Goal: Information Seeking & Learning: Learn about a topic

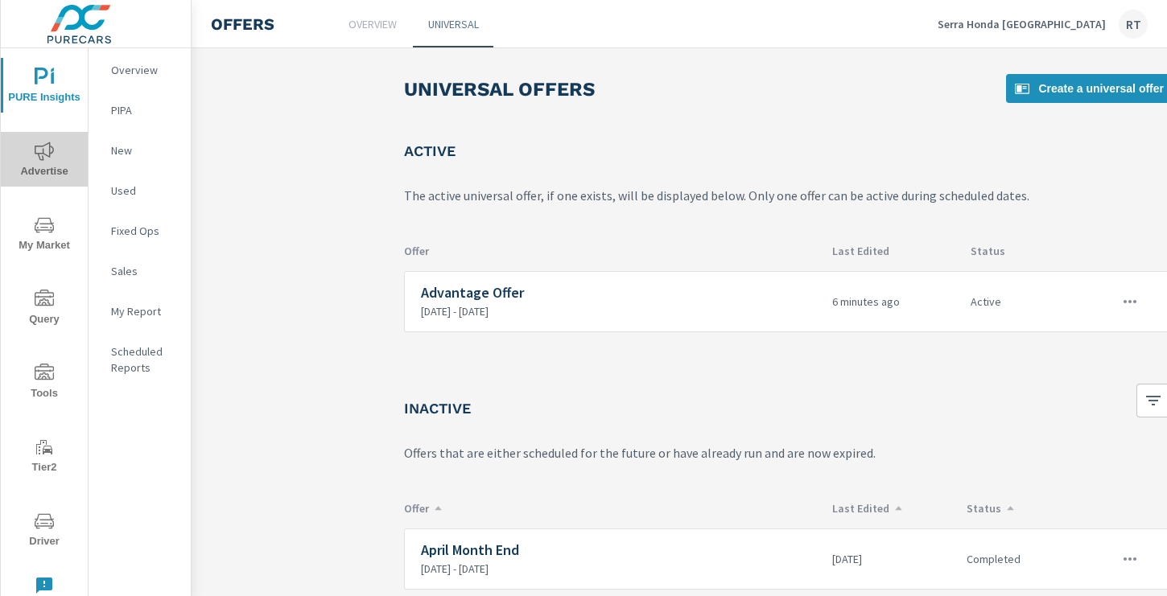
click at [38, 149] on icon "nav menu" at bounding box center [44, 151] width 19 height 19
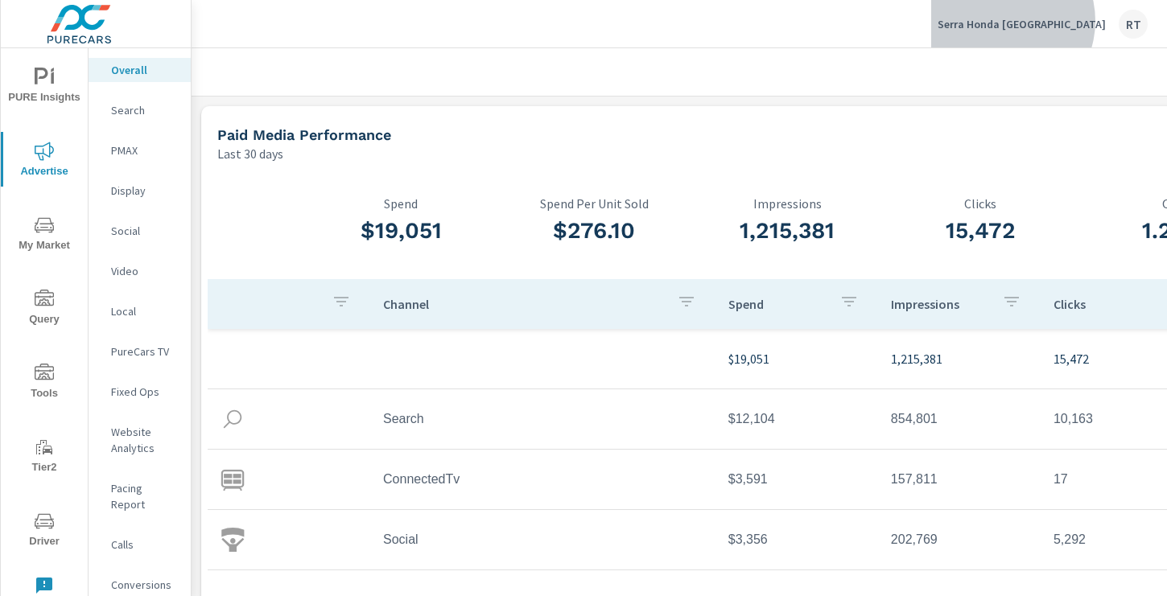
click at [1063, 21] on p "Serra Honda [GEOGRAPHIC_DATA]" at bounding box center [1021, 24] width 168 height 14
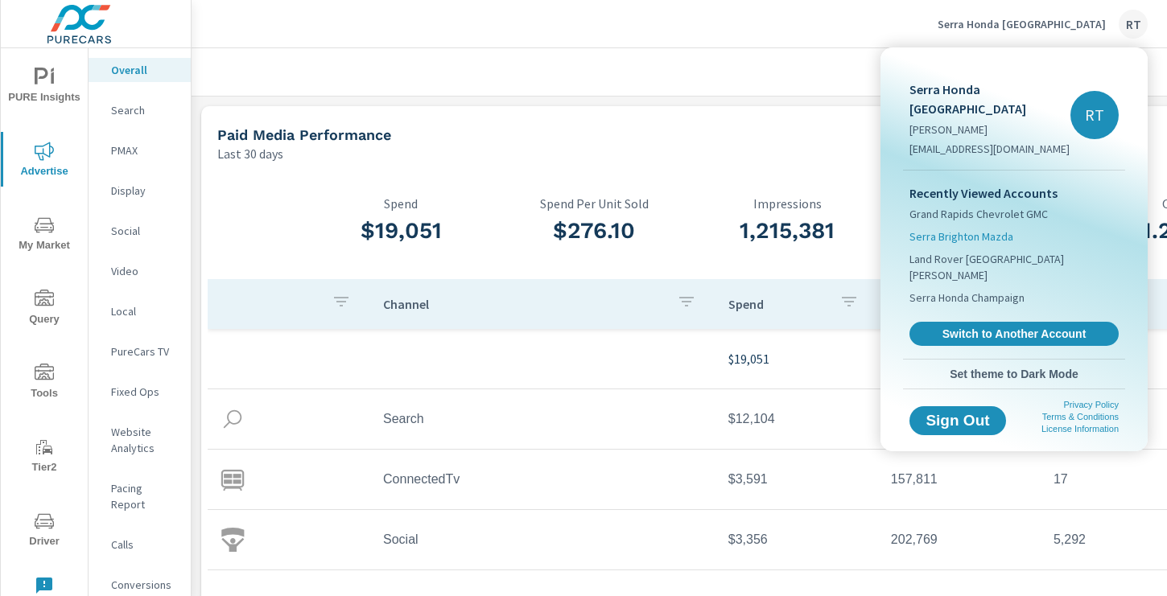
click at [966, 229] on span "Serra Brighton Mazda" at bounding box center [961, 237] width 104 height 16
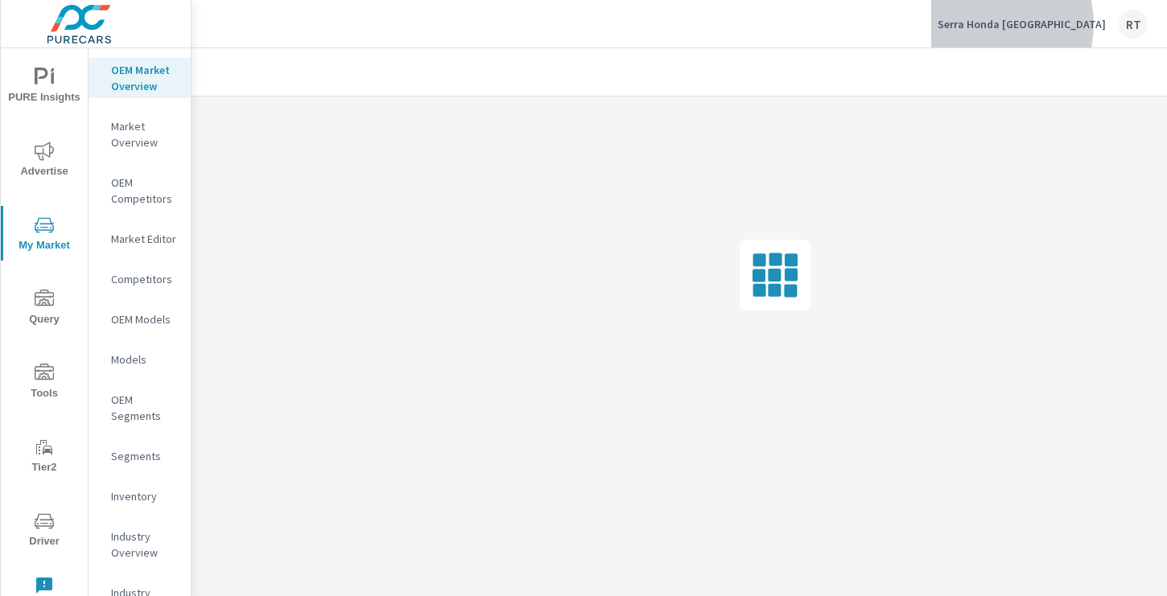
click at [1044, 24] on p "Serra Honda [GEOGRAPHIC_DATA]" at bounding box center [1021, 24] width 168 height 14
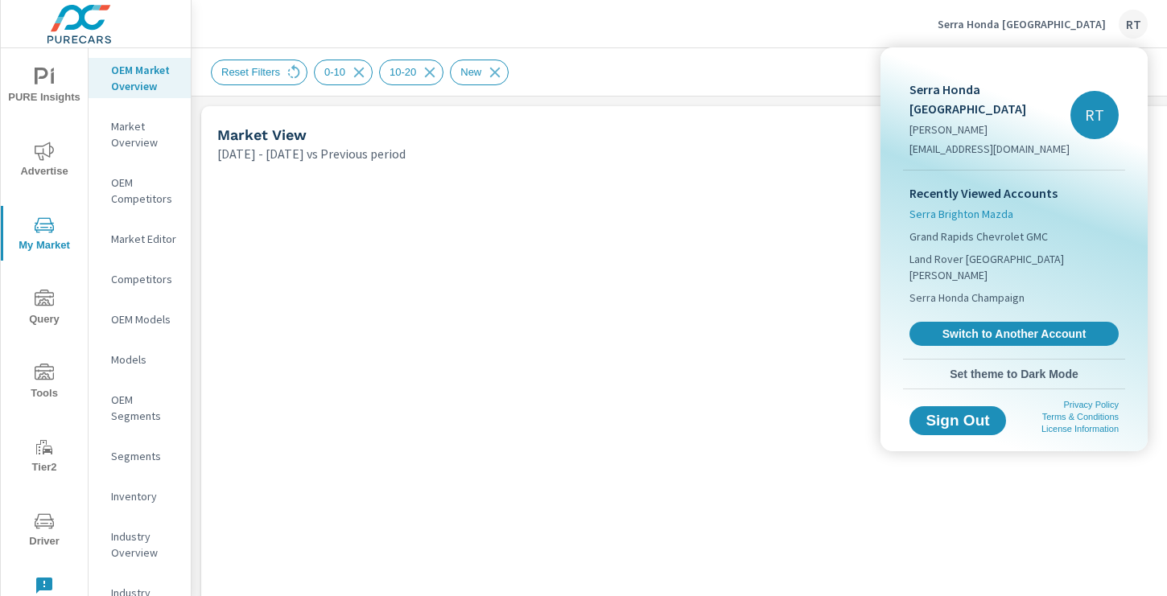
scroll to position [121, 0]
click at [940, 206] on span "Serra Brighton Mazda" at bounding box center [961, 214] width 104 height 16
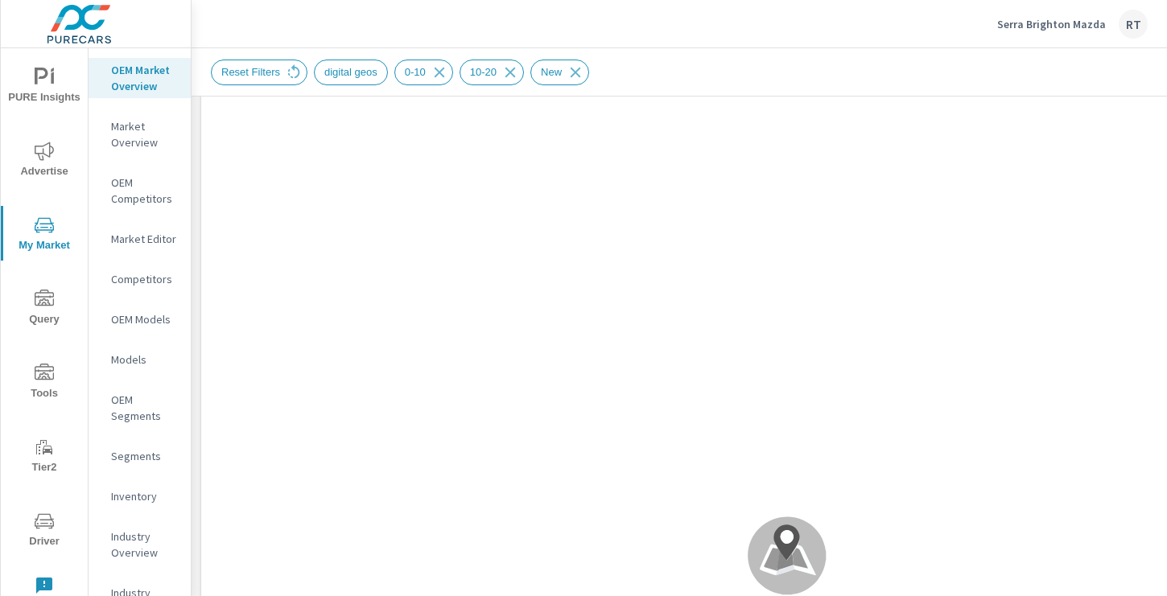
scroll to position [80, 0]
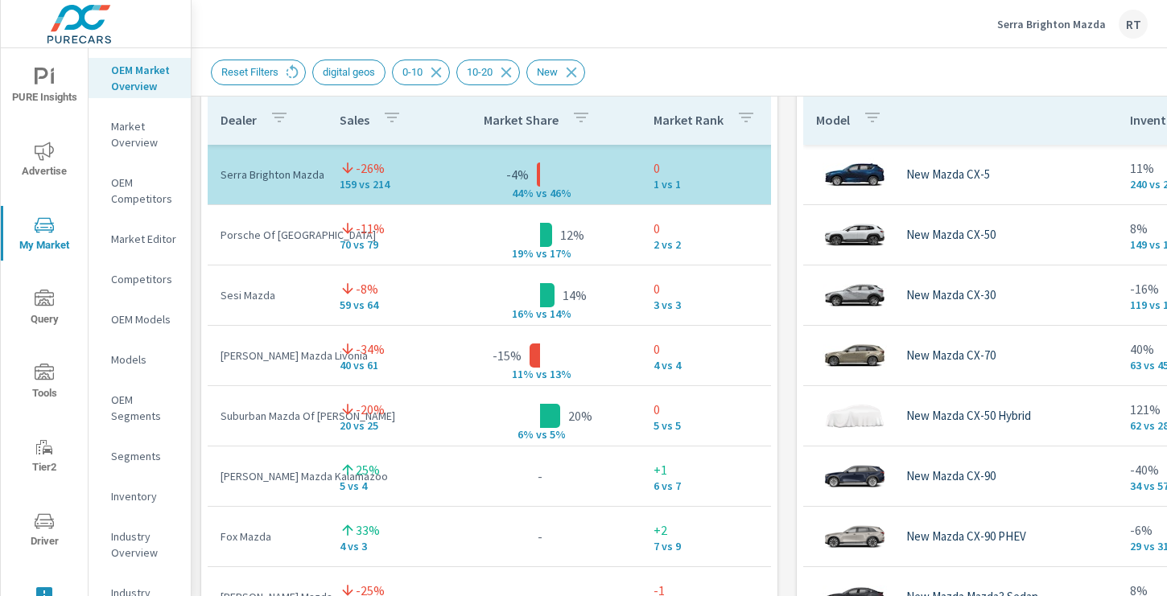
scroll to position [1107, 216]
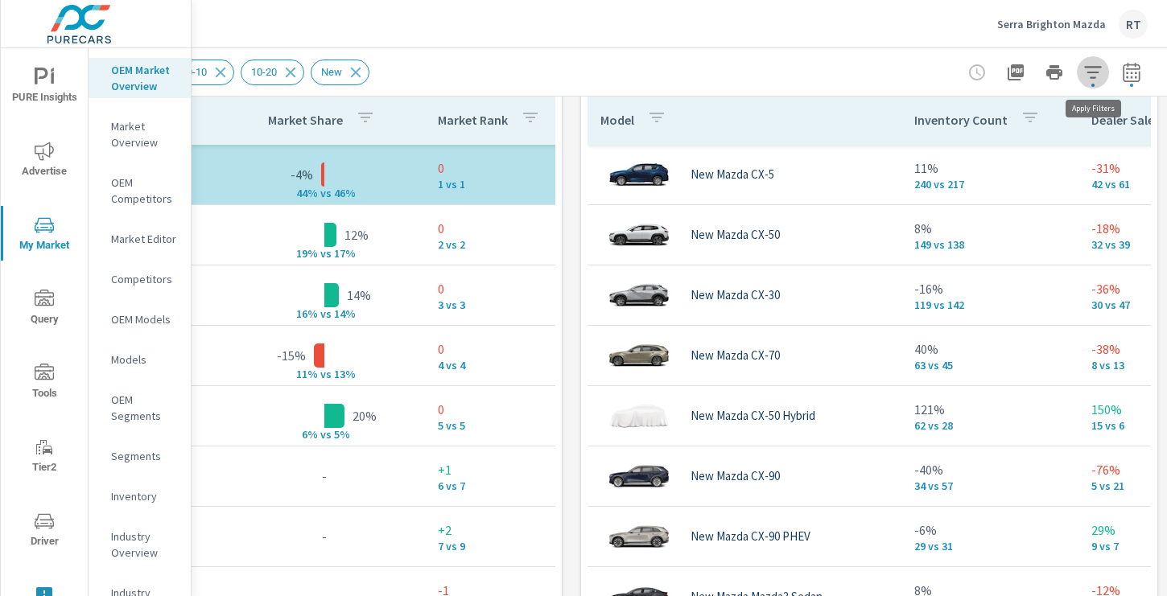
click at [1091, 72] on icon "button" at bounding box center [1092, 72] width 17 height 12
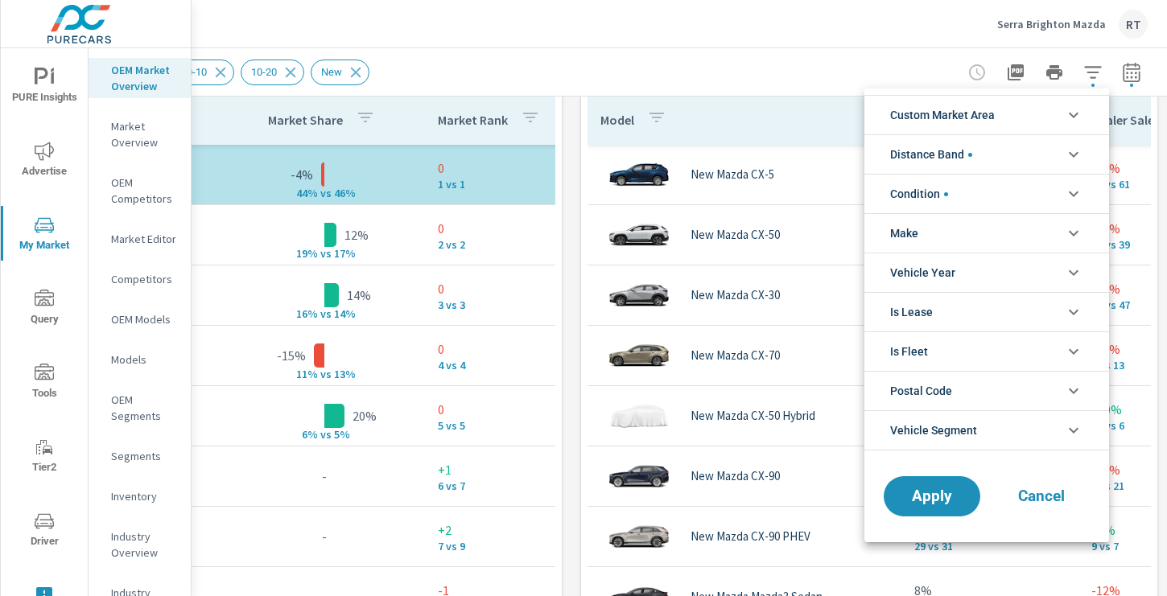
click at [1073, 230] on icon "filter options" at bounding box center [1073, 233] width 19 height 19
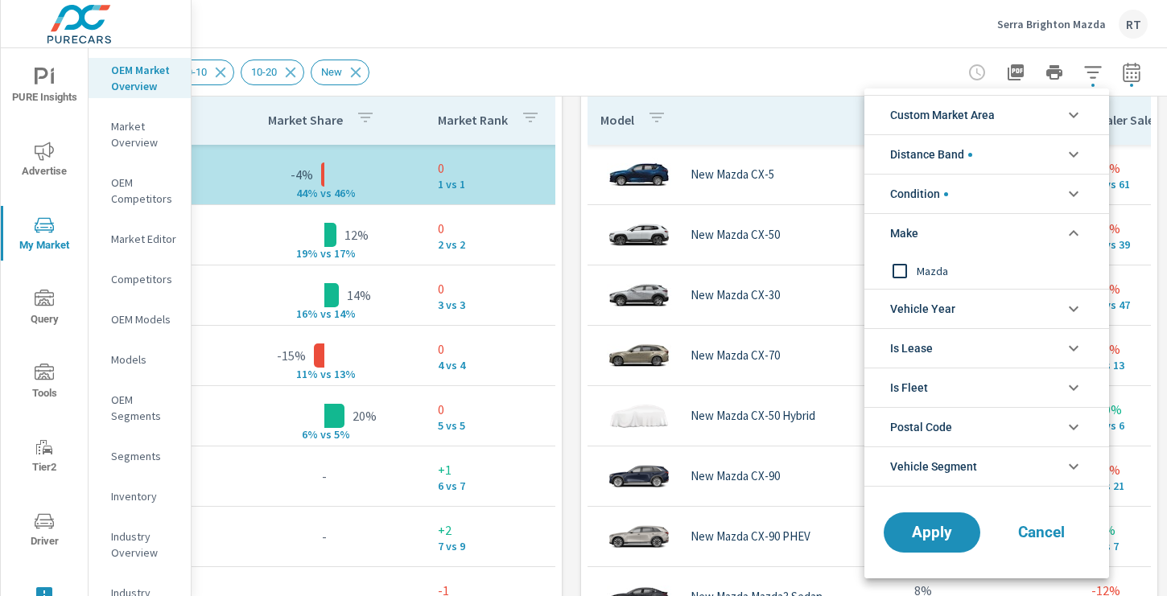
click at [903, 269] on input "filter options" at bounding box center [900, 271] width 34 height 34
click at [924, 527] on span "Apply" at bounding box center [932, 532] width 66 height 15
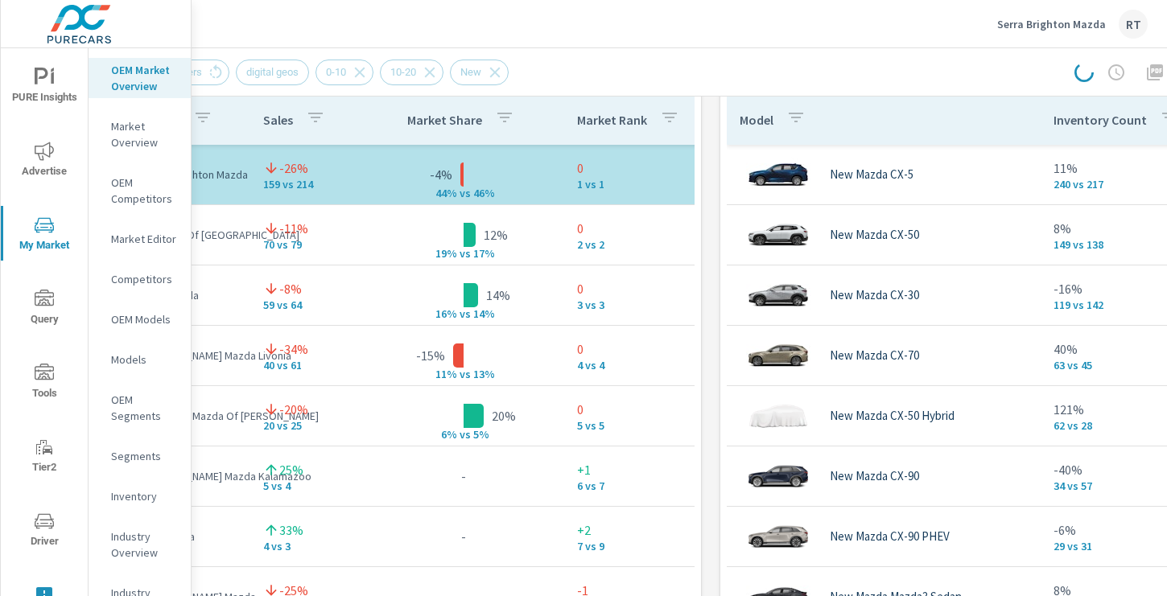
scroll to position [1107, 0]
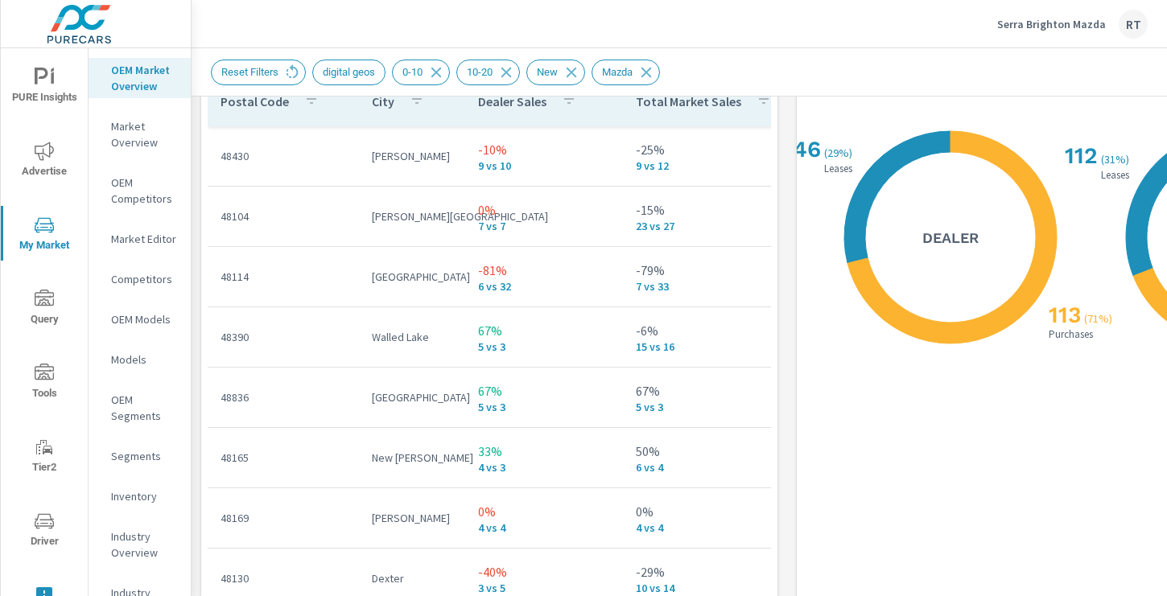
scroll to position [1988, 0]
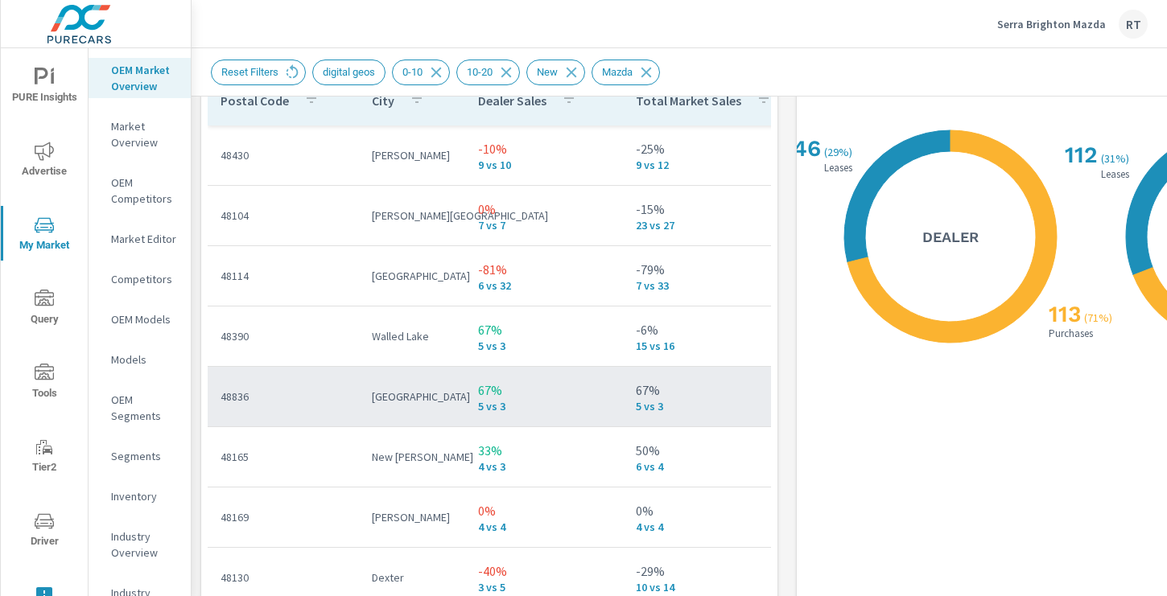
scroll to position [213, 0]
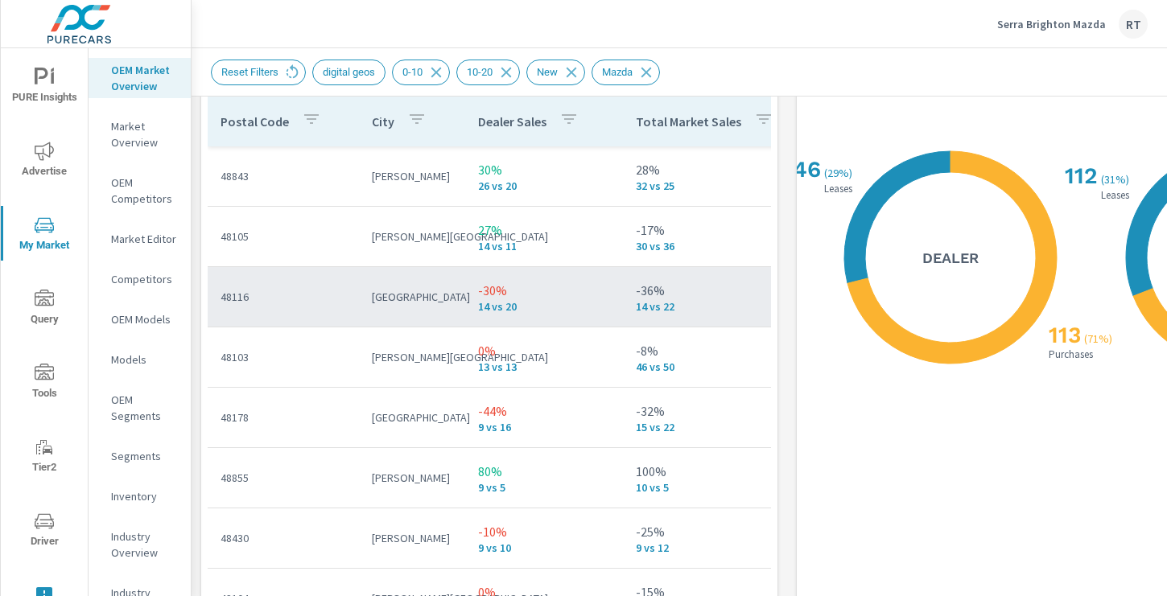
scroll to position [1967, 2]
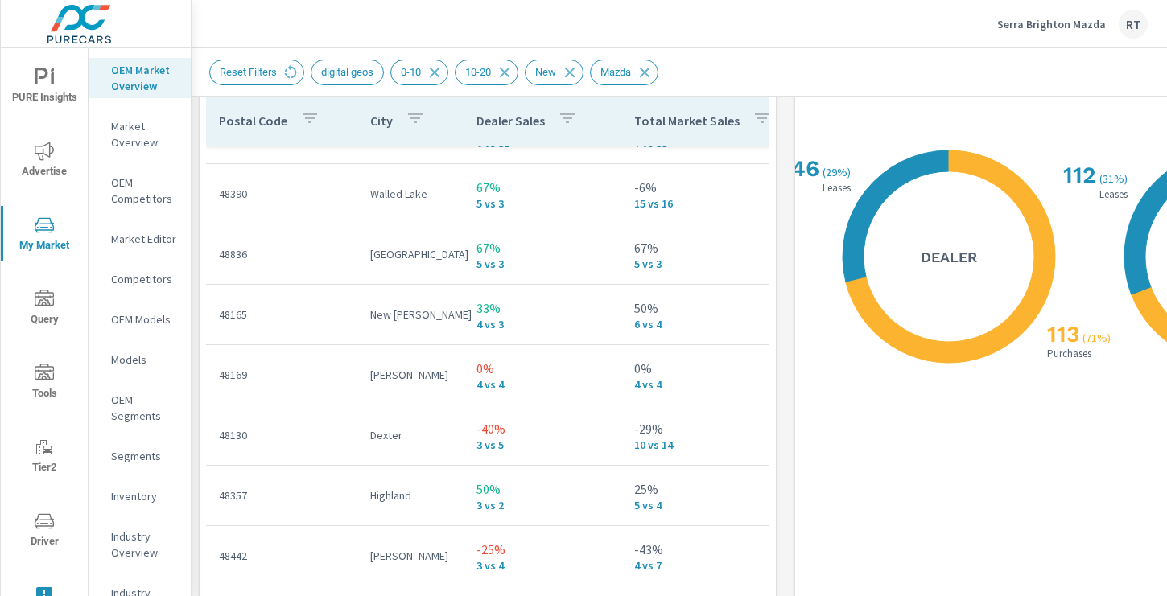
scroll to position [538, 0]
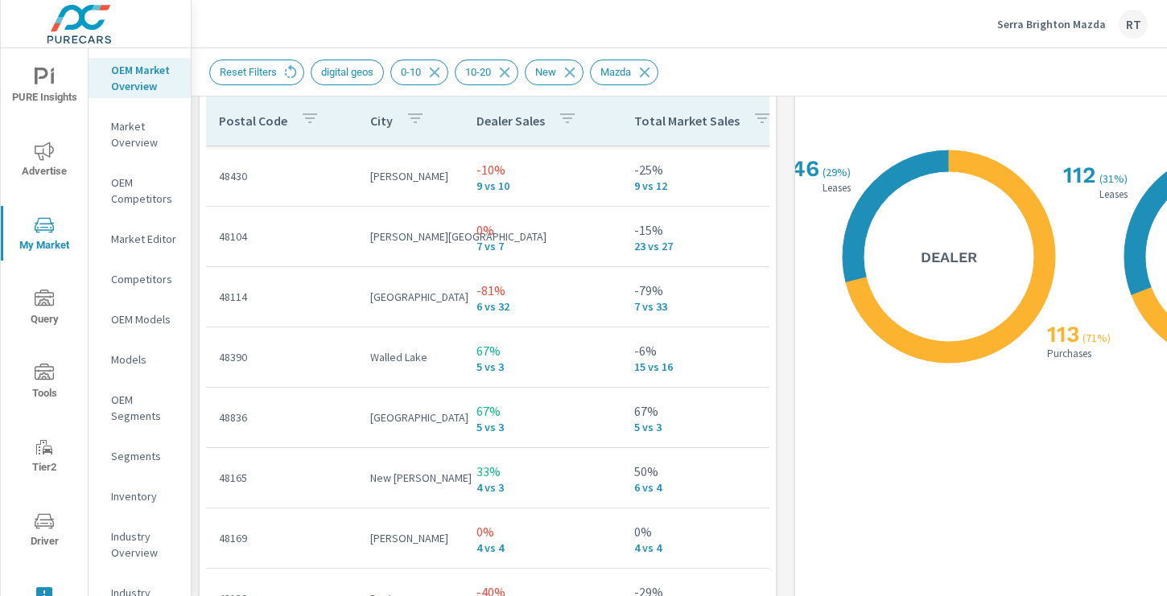
scroll to position [196, 0]
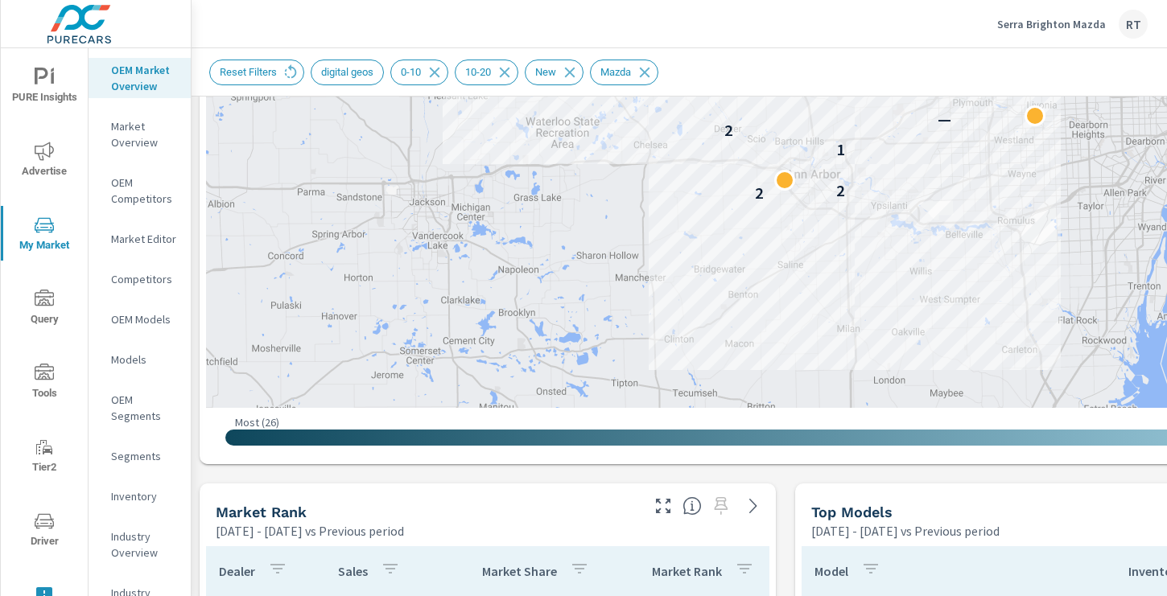
scroll to position [651, 2]
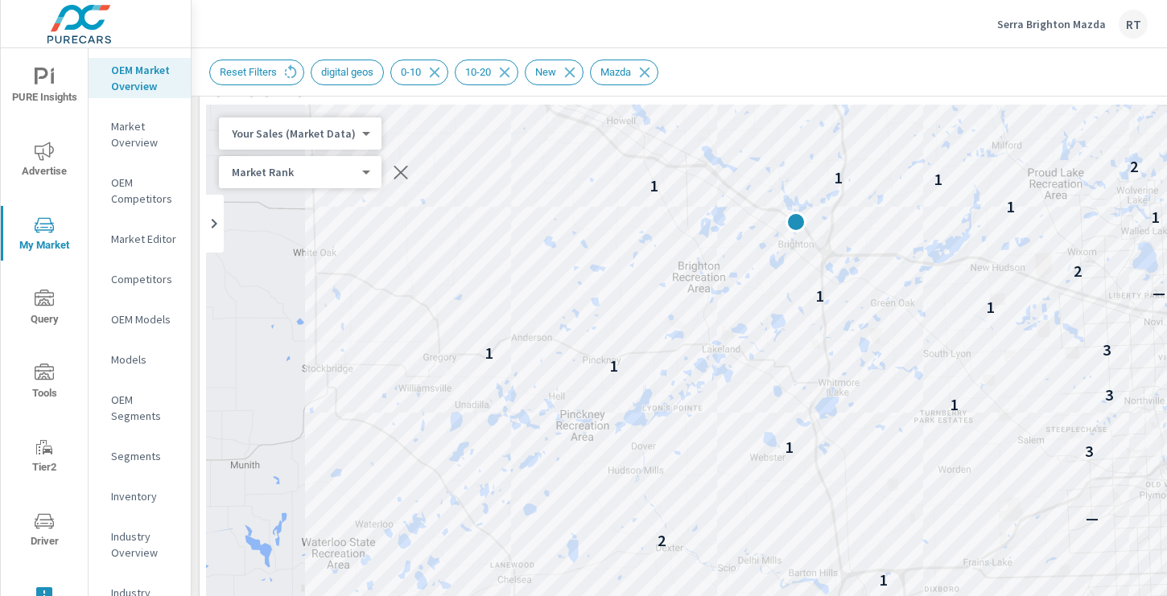
scroll to position [0, 2]
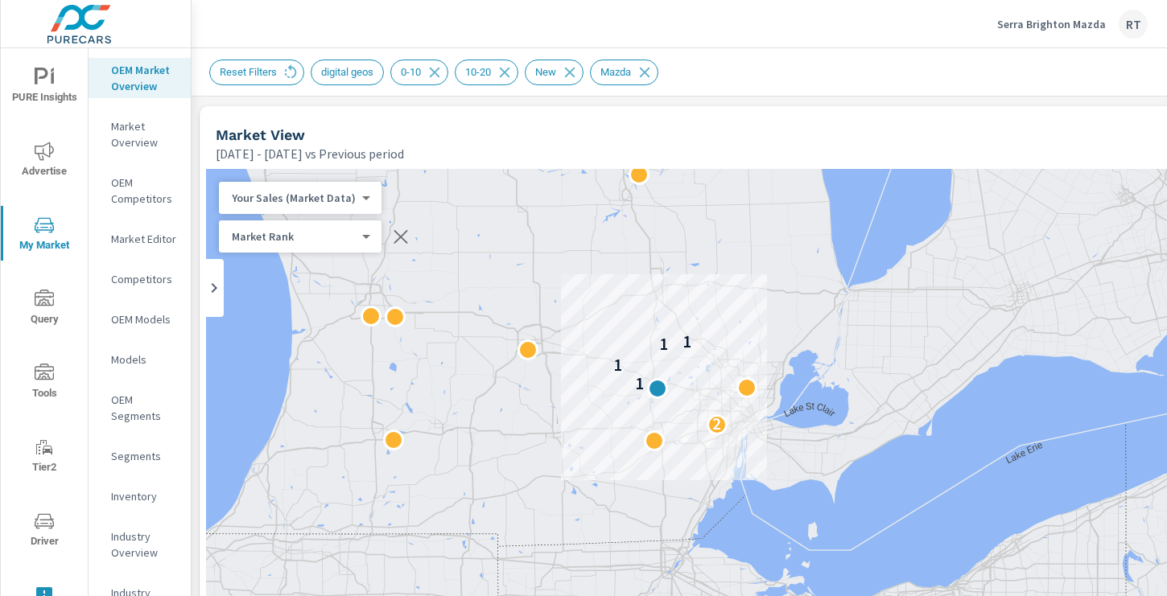
drag, startPoint x: 881, startPoint y: 235, endPoint x: 711, endPoint y: 369, distance: 216.5
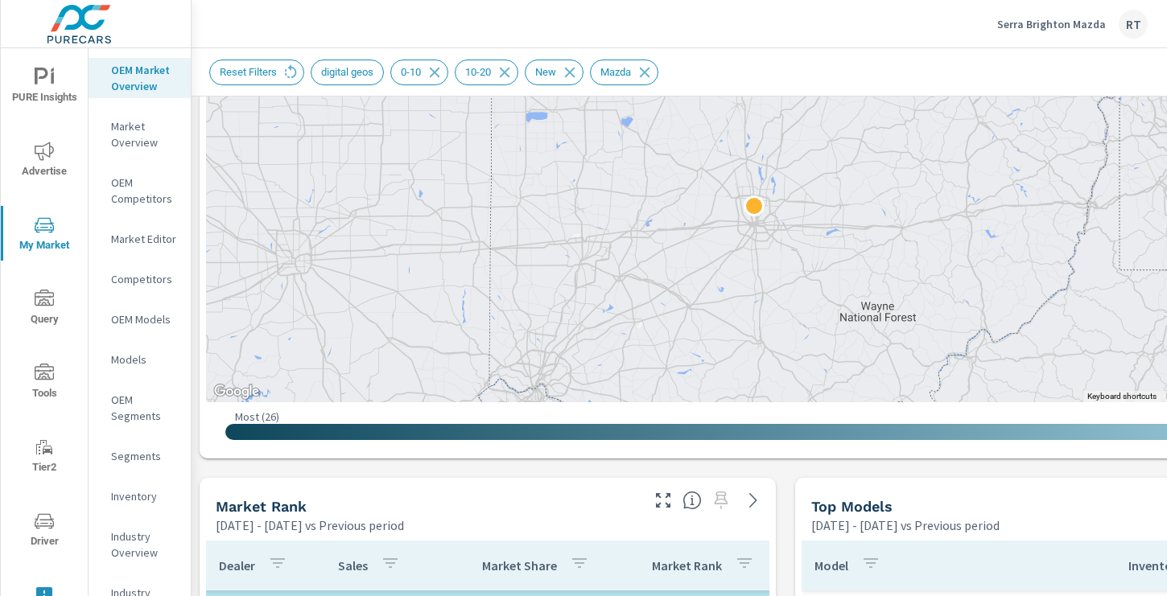
scroll to position [661, 216]
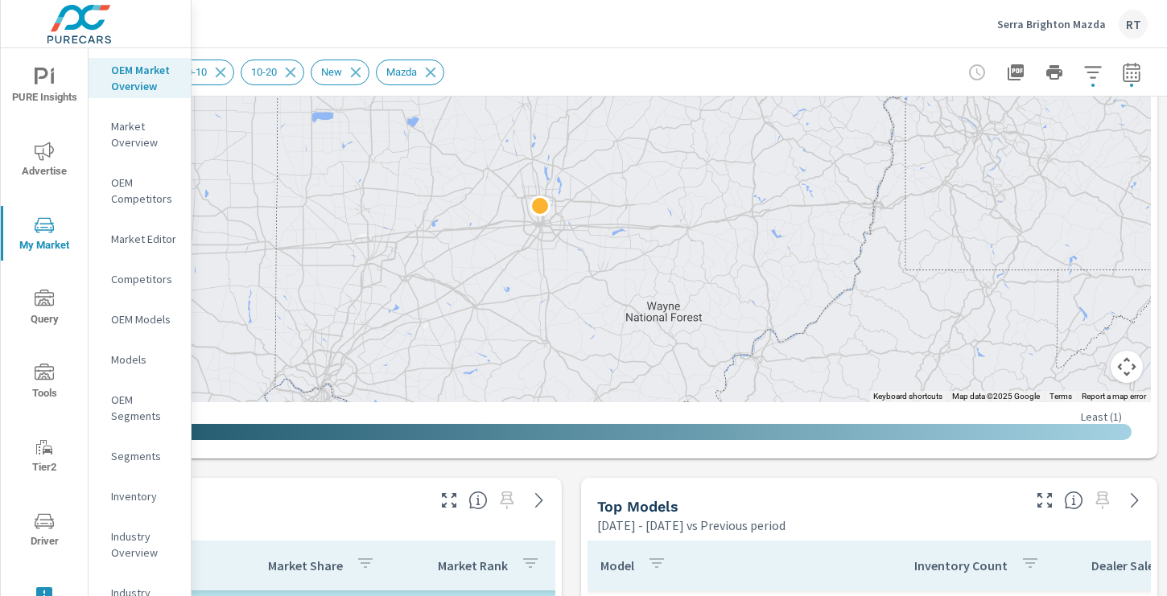
click at [1127, 366] on button "Map camera controls" at bounding box center [1126, 367] width 32 height 32
click at [1081, 284] on button "Zoom in" at bounding box center [1086, 286] width 32 height 32
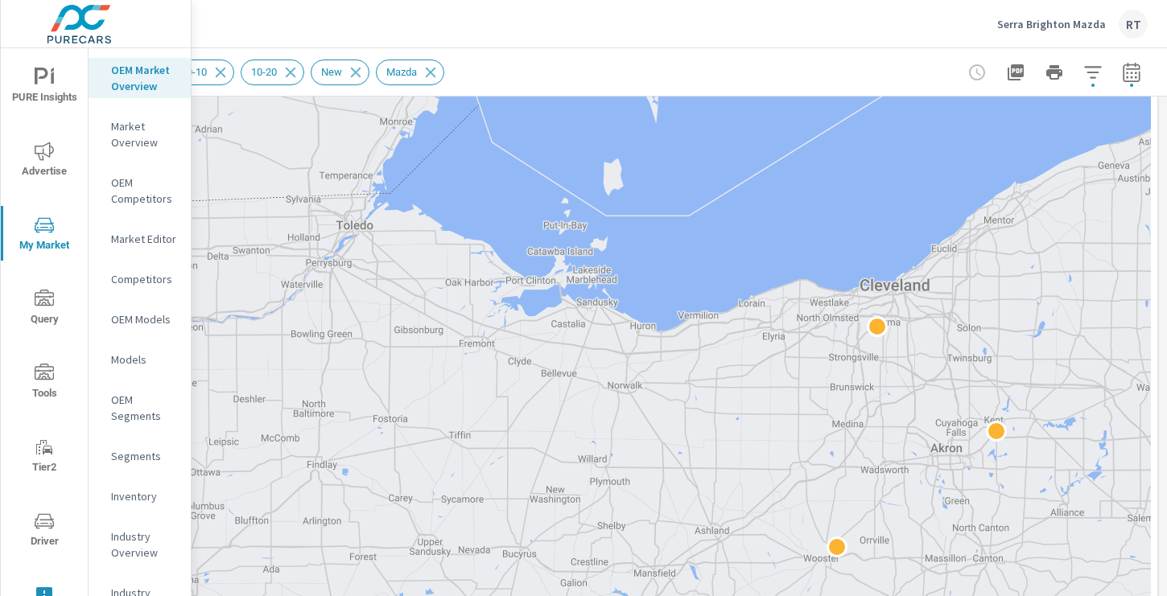
scroll to position [0, 216]
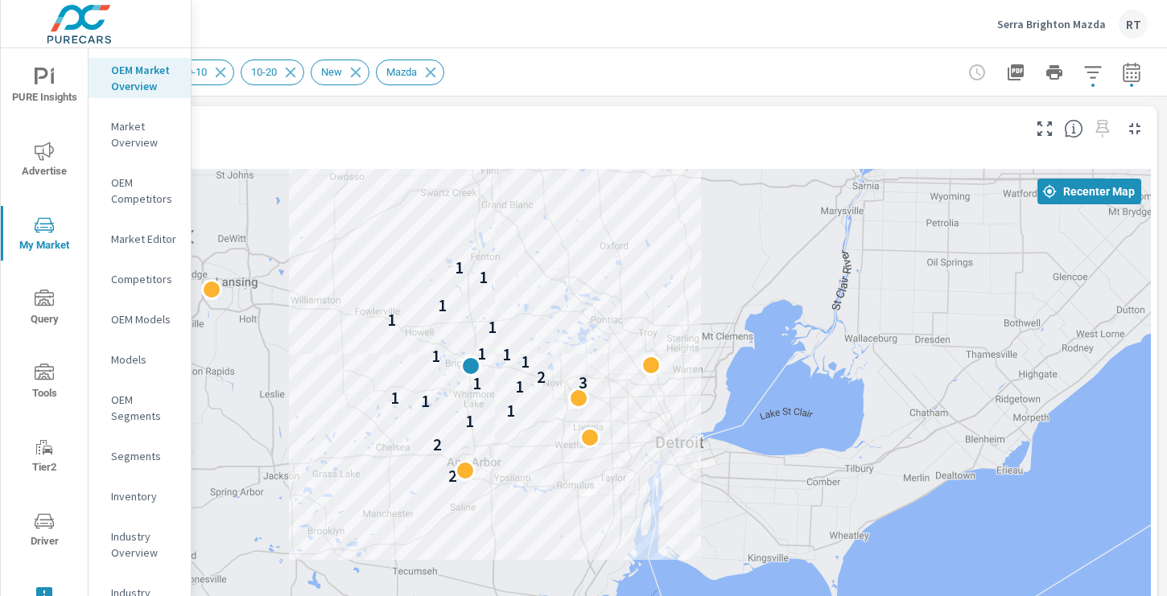
drag, startPoint x: 444, startPoint y: 206, endPoint x: 624, endPoint y: 415, distance: 276.2
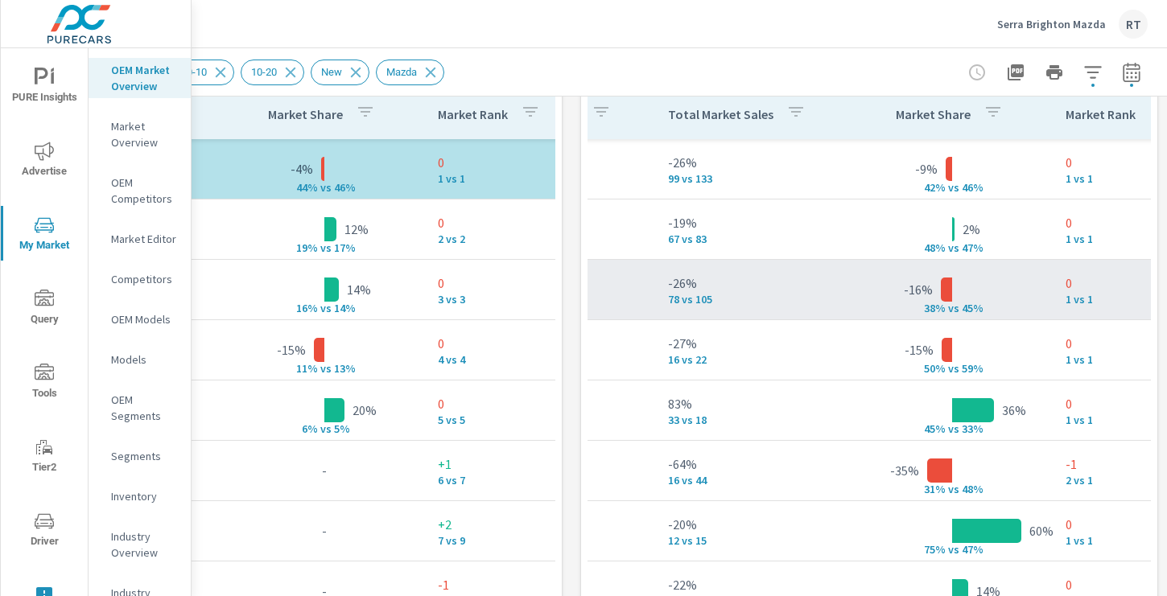
scroll to position [0, 642]
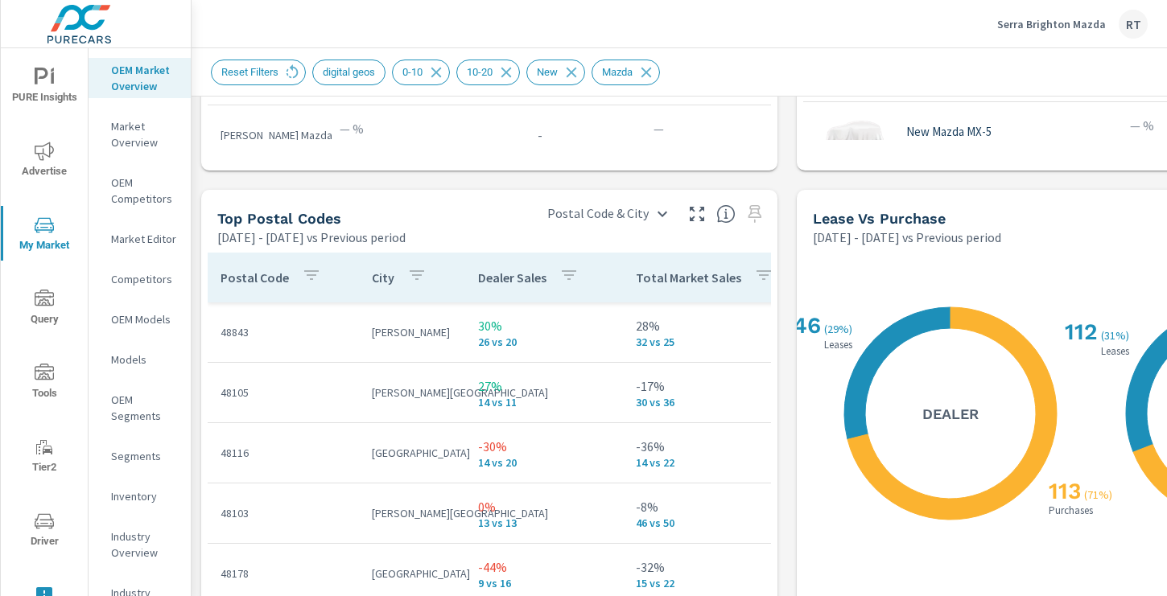
scroll to position [1812, 0]
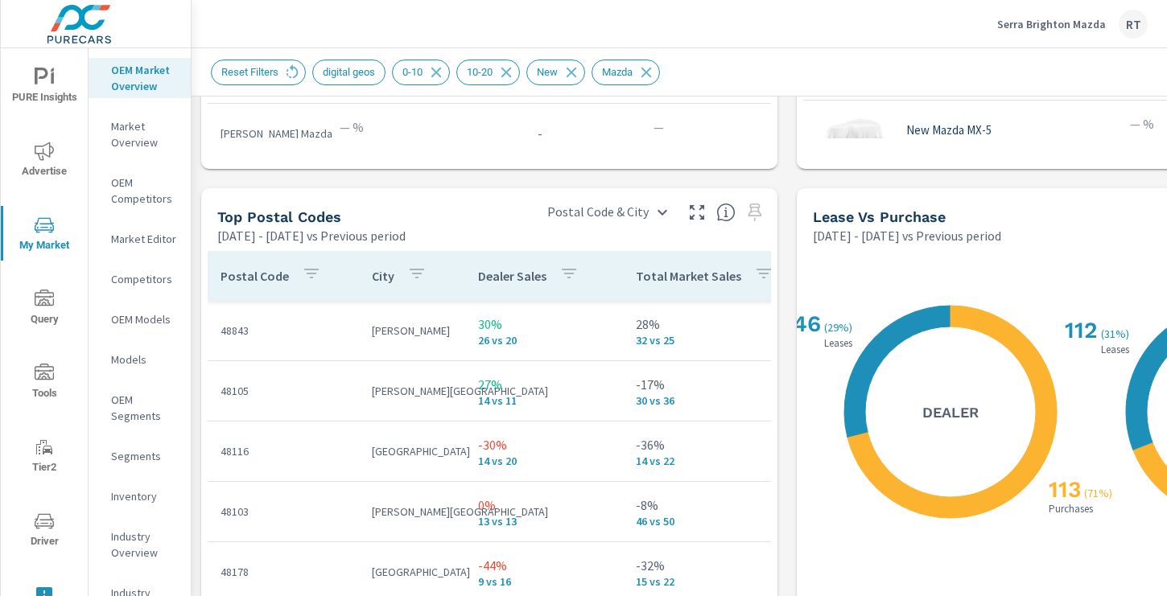
click at [594, 271] on th "Dealer Sales" at bounding box center [544, 276] width 158 height 50
click at [571, 274] on icon "button" at bounding box center [569, 274] width 14 height 10
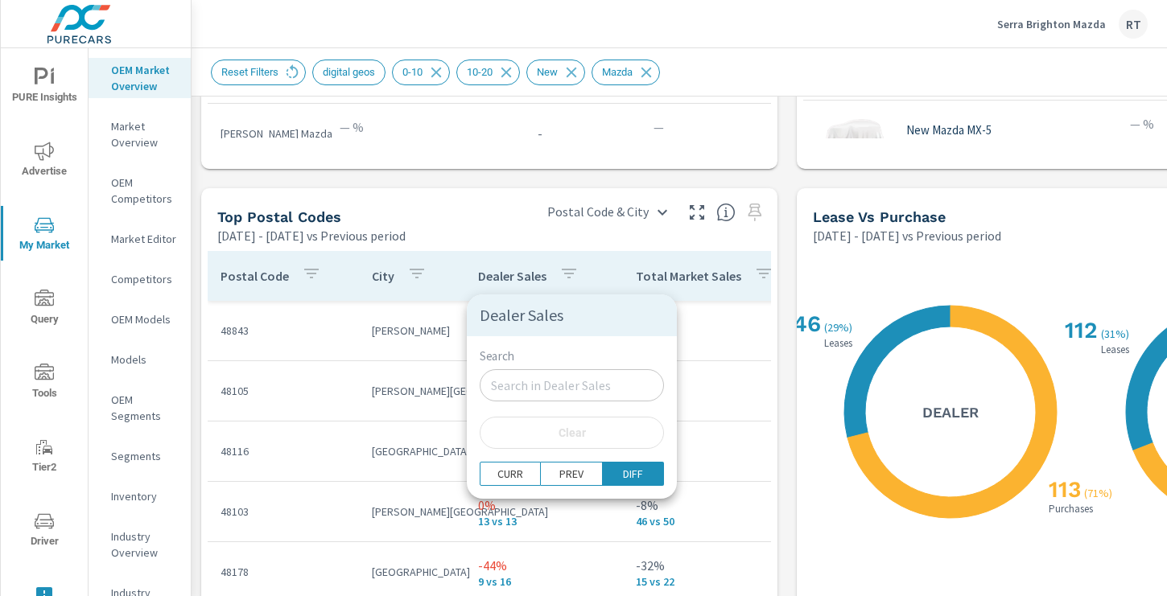
click at [612, 268] on div at bounding box center [583, 298] width 1167 height 596
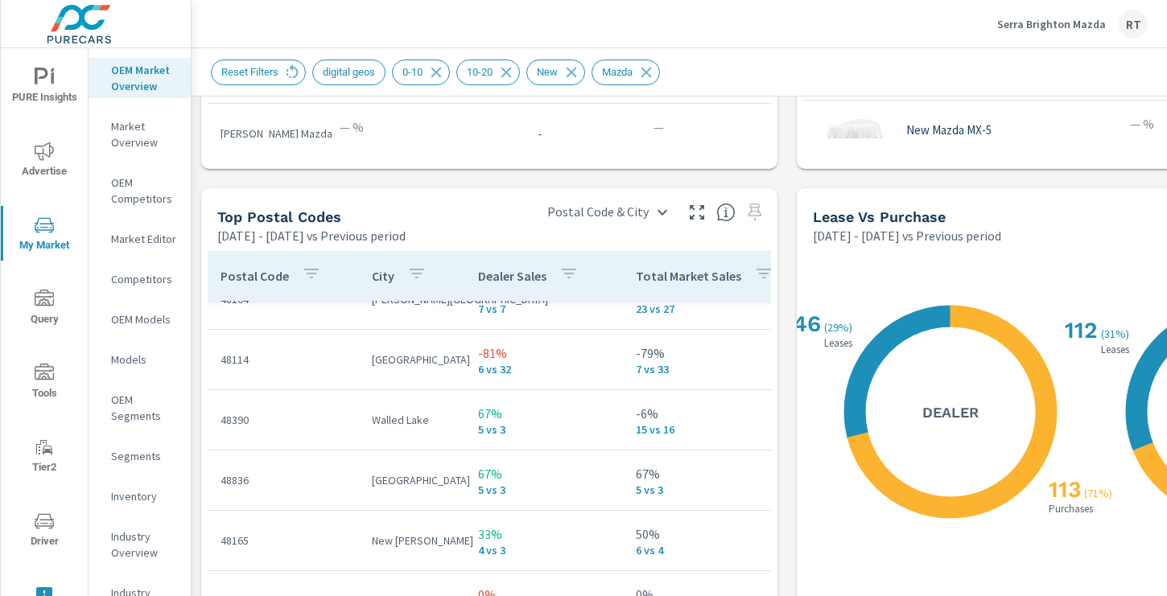
scroll to position [48, 0]
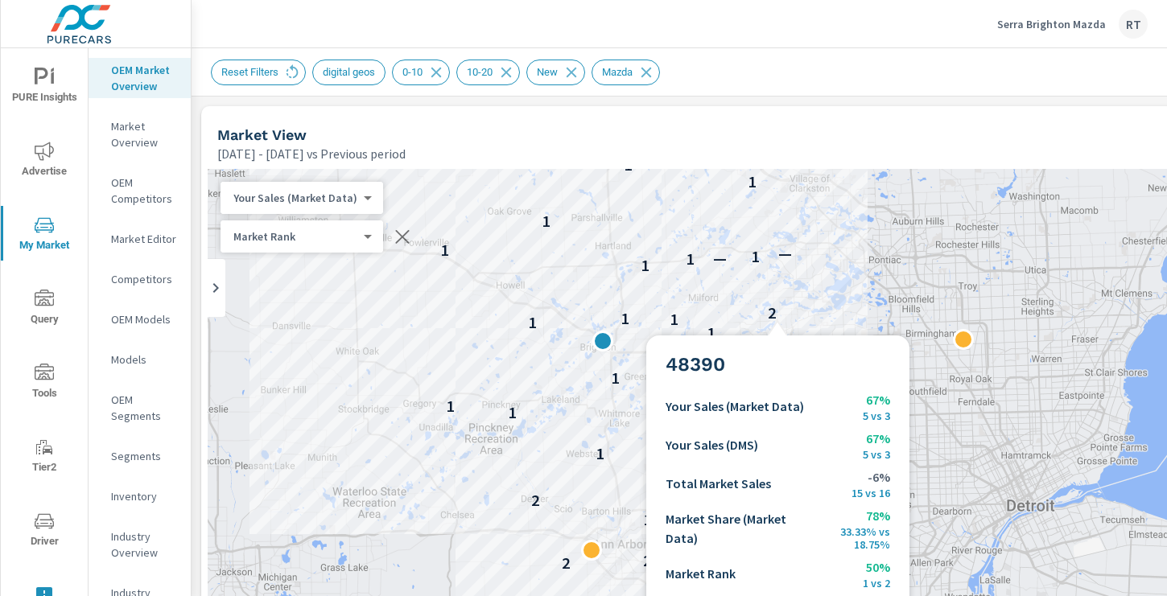
click at [777, 316] on div "2" at bounding box center [772, 313] width 21 height 21
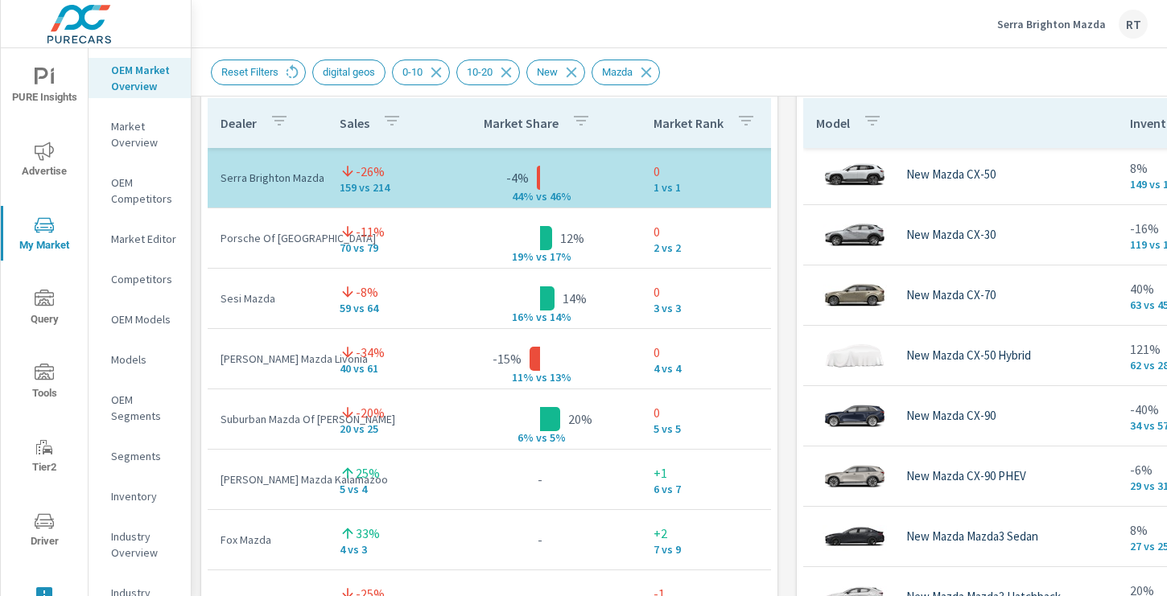
scroll to position [1106, 0]
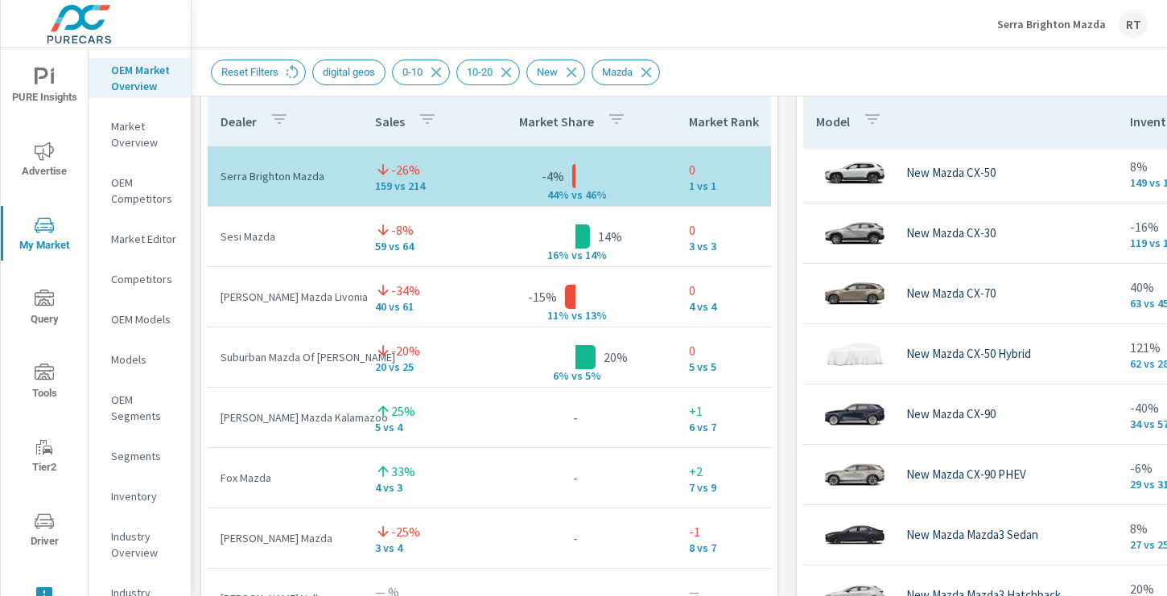
scroll to position [62, 0]
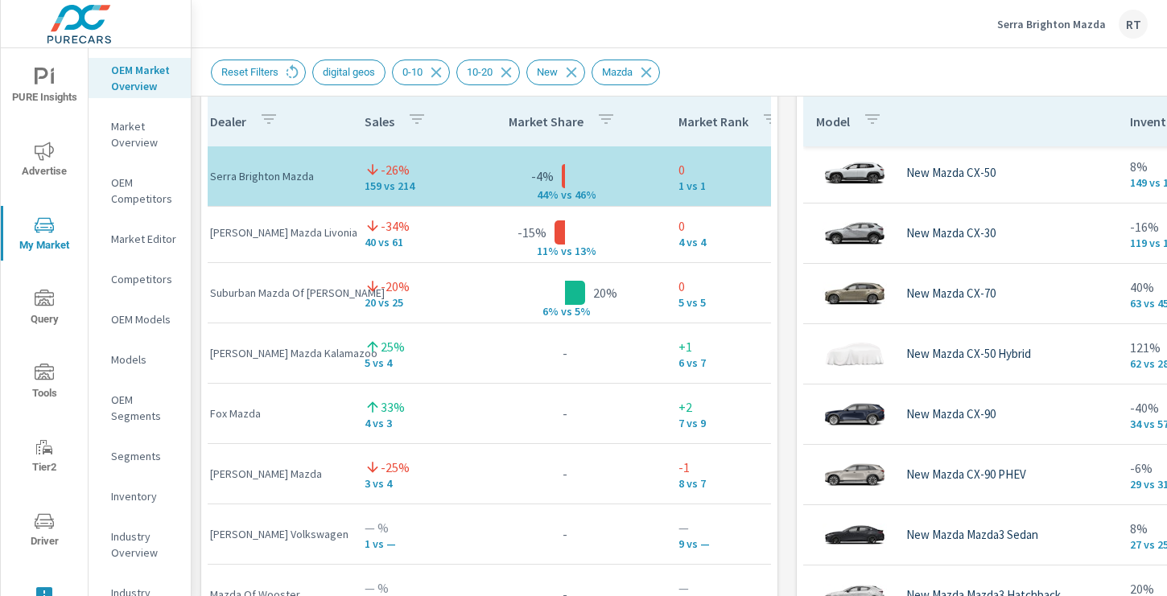
scroll to position [125, 0]
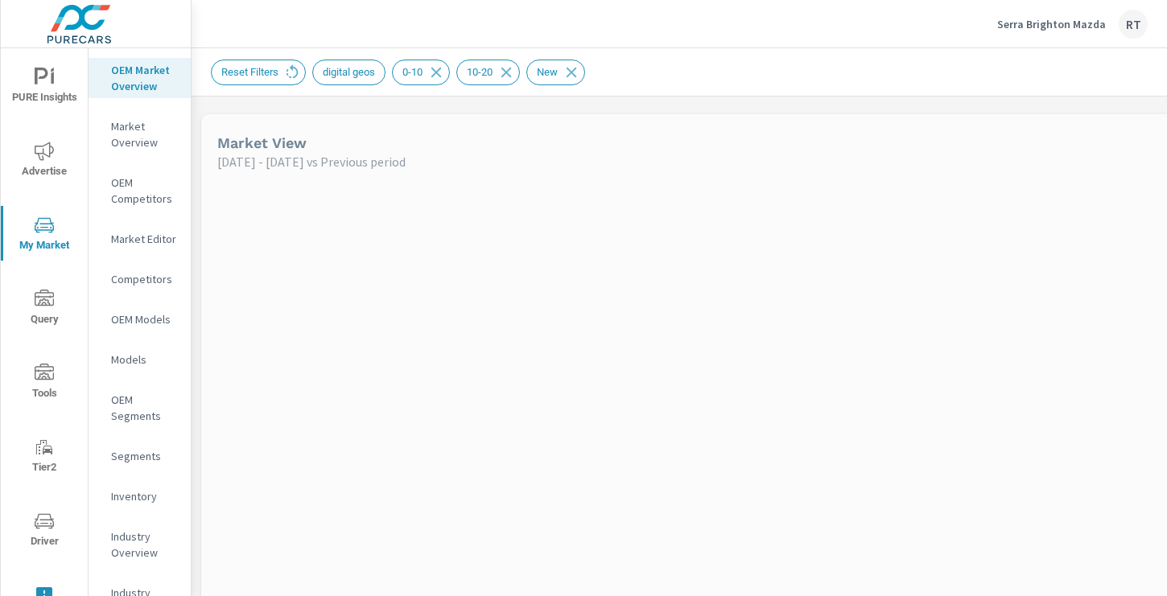
scroll to position [362, 0]
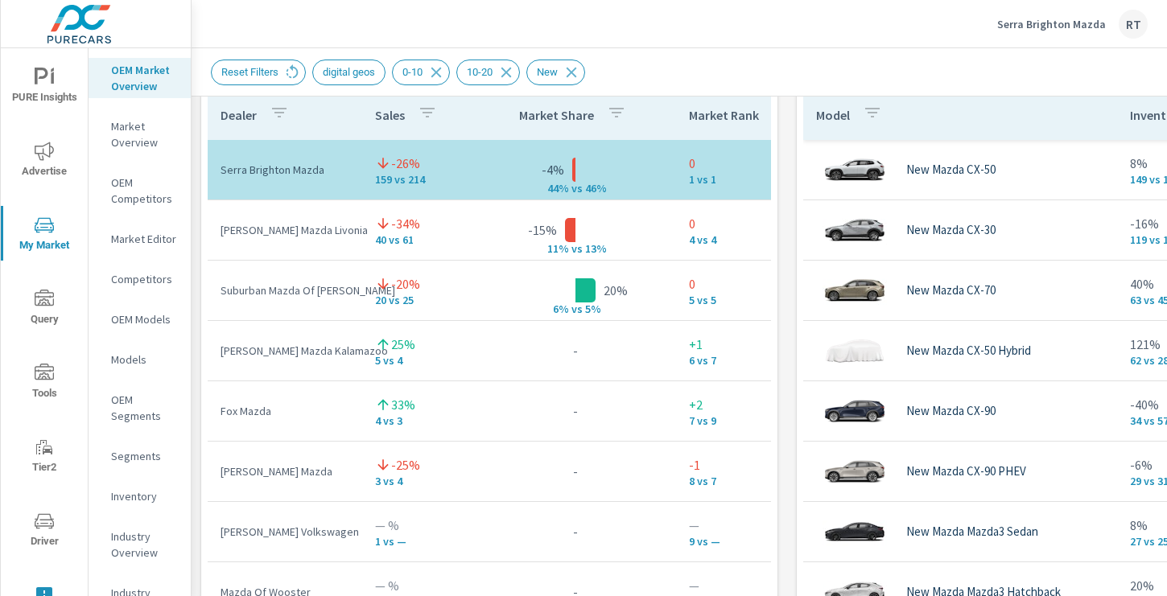
scroll to position [1109, 0]
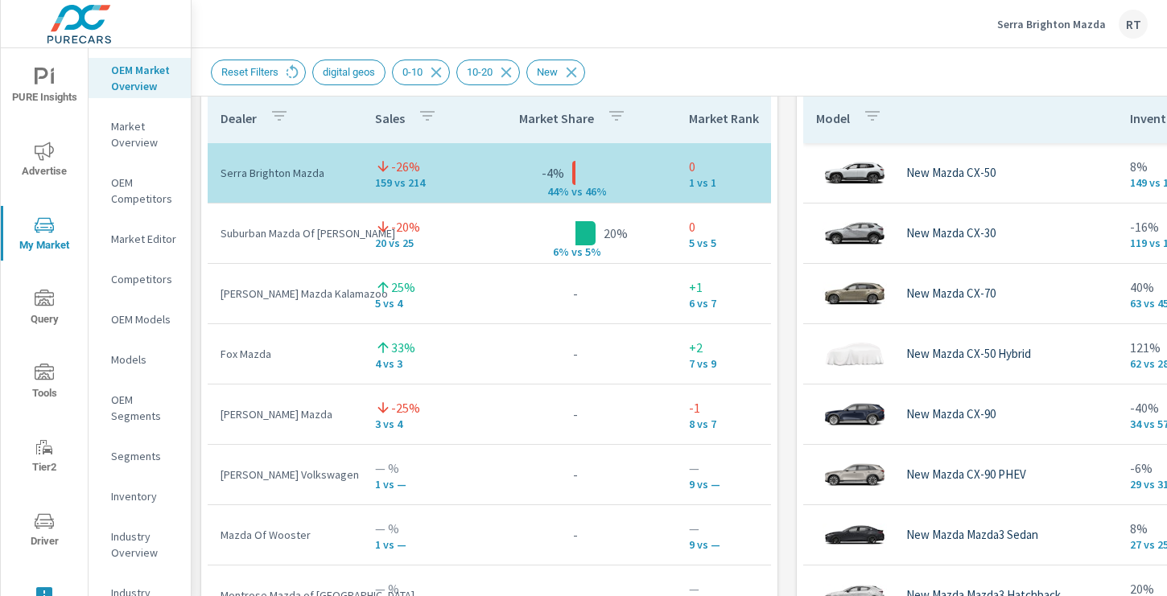
scroll to position [187, 0]
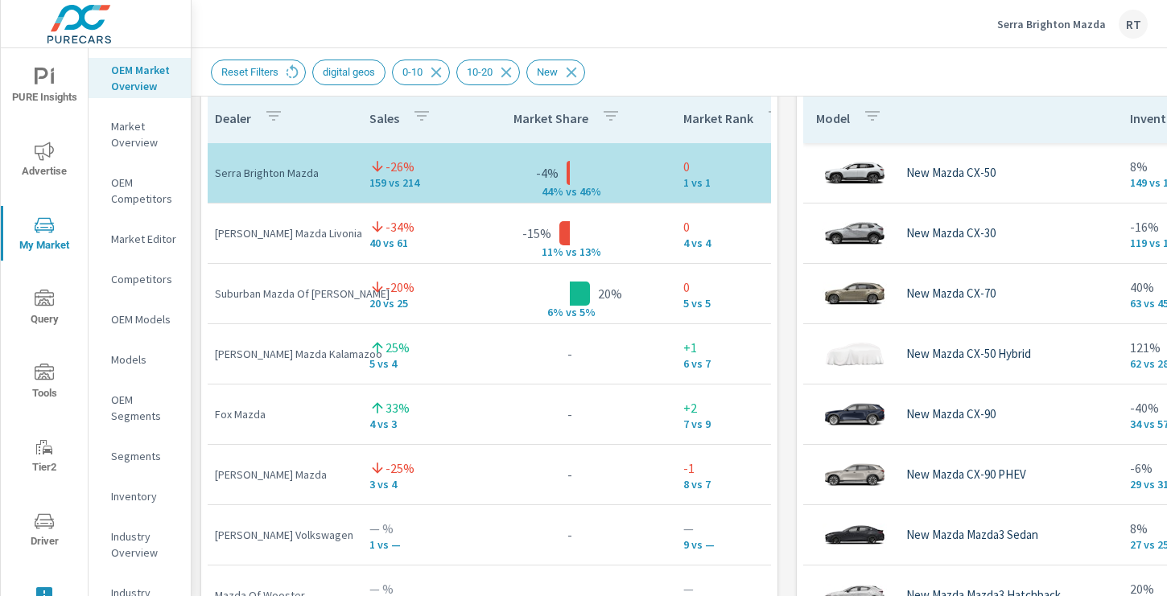
scroll to position [121, 0]
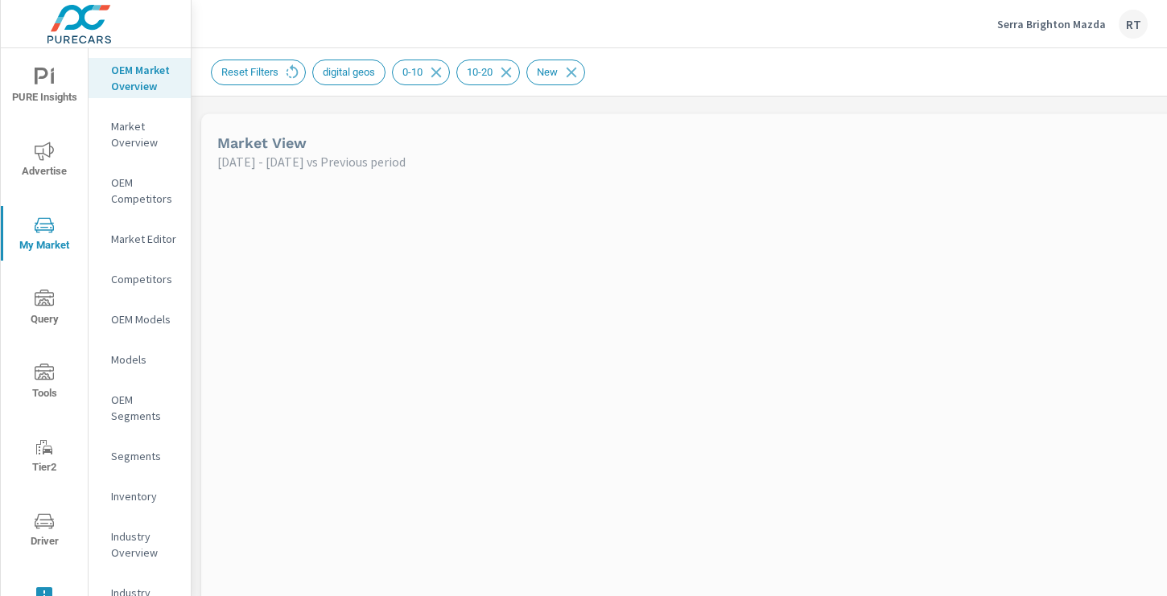
scroll to position [362, 0]
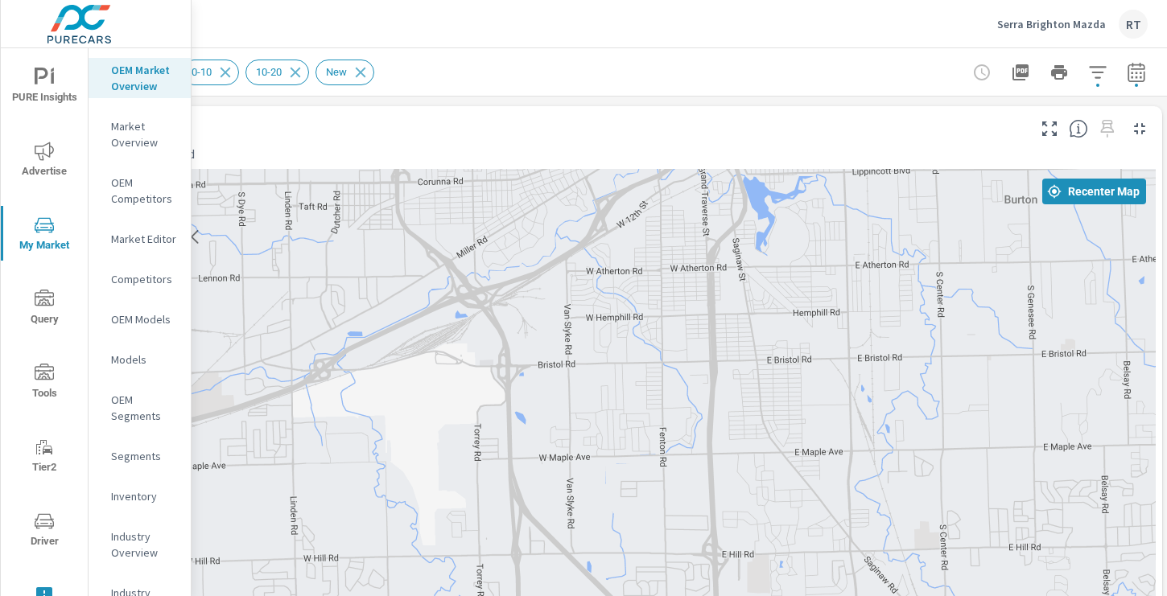
scroll to position [0, 216]
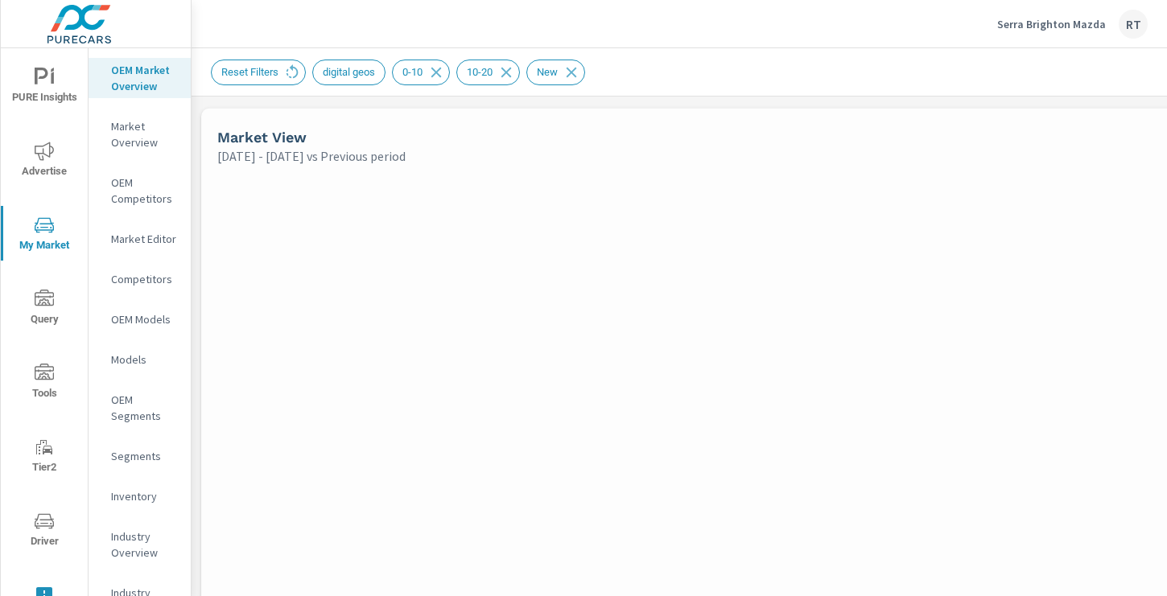
scroll to position [362, 0]
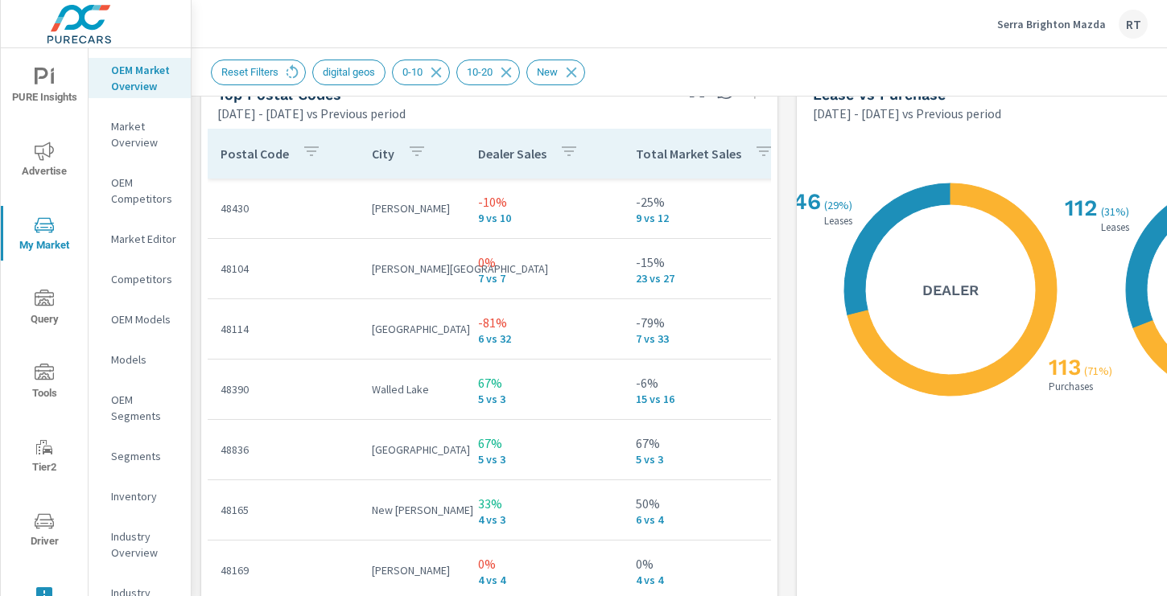
scroll to position [1935, 0]
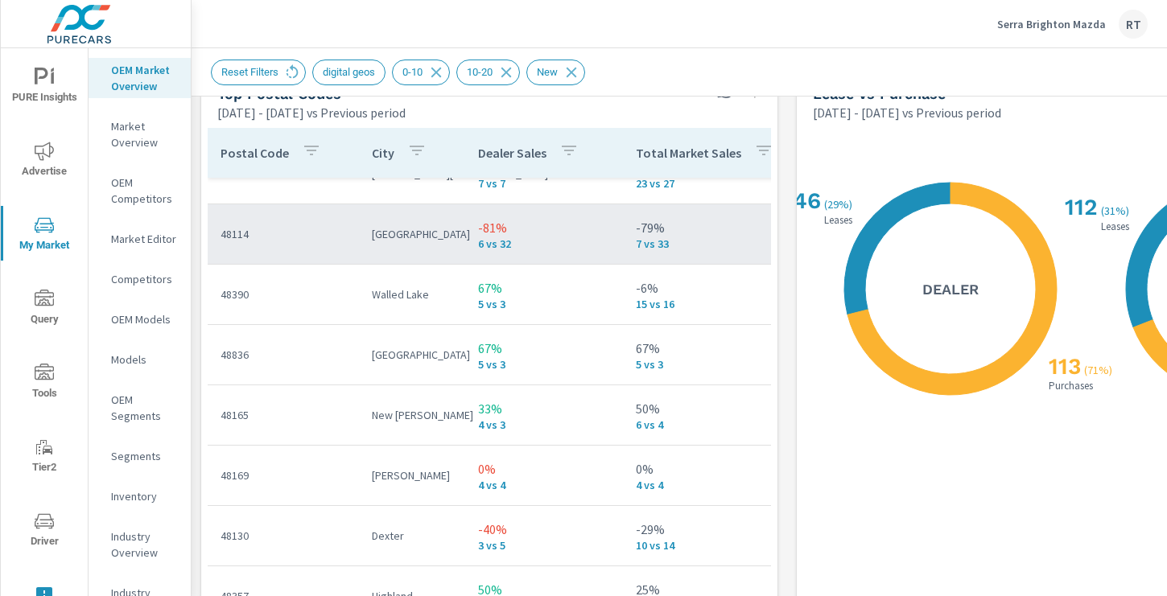
scroll to position [461, 0]
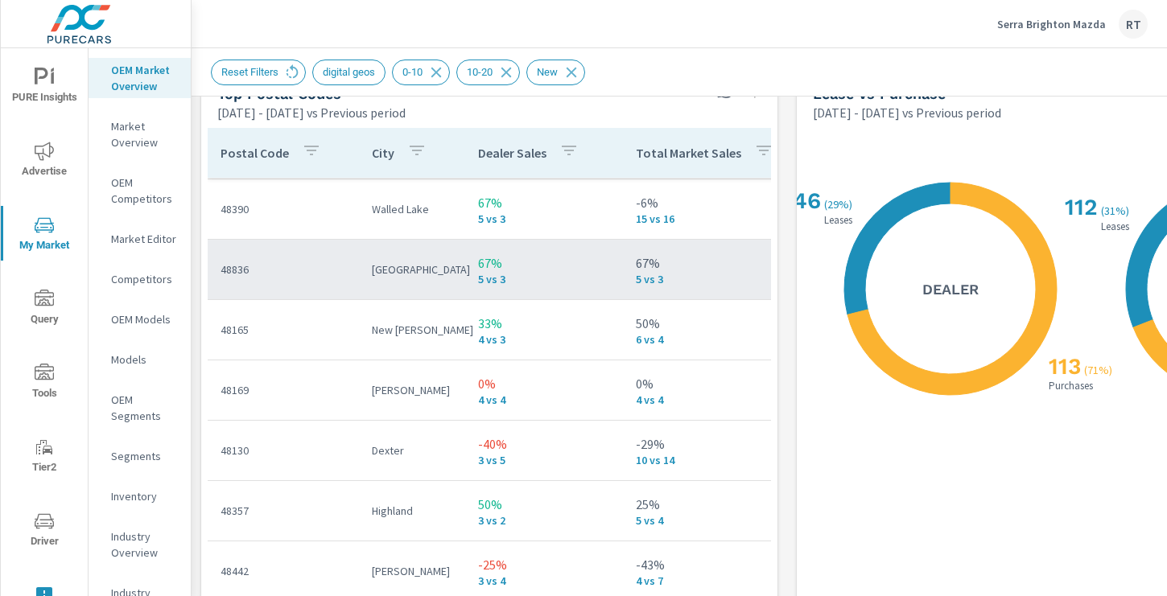
scroll to position [445, 0]
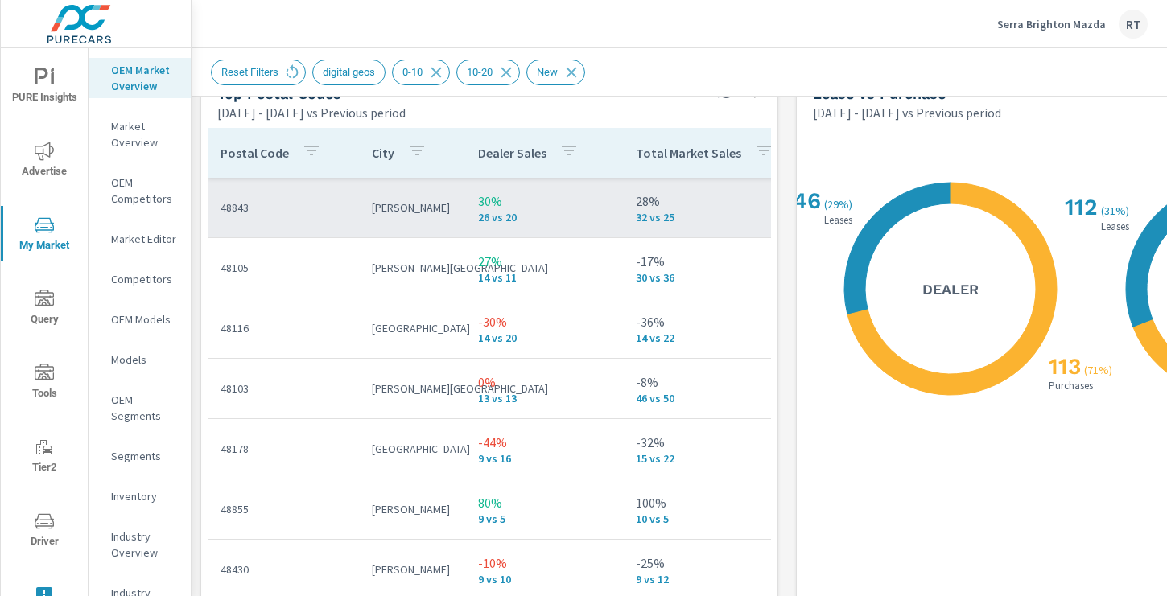
click at [335, 210] on p "48843" at bounding box center [283, 208] width 126 height 16
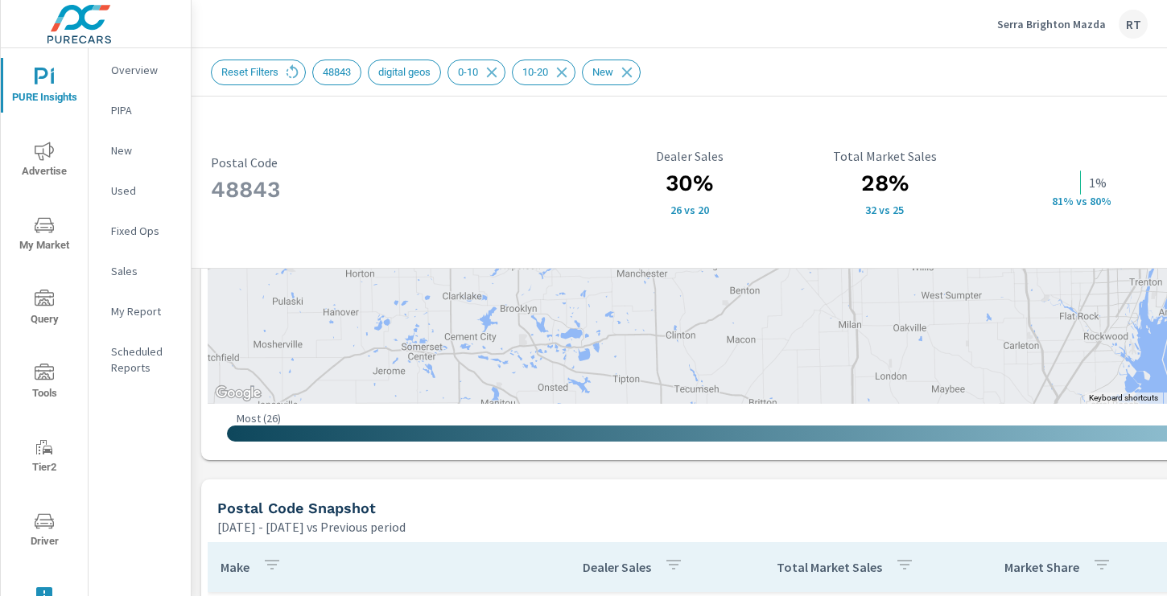
scroll to position [970, 0]
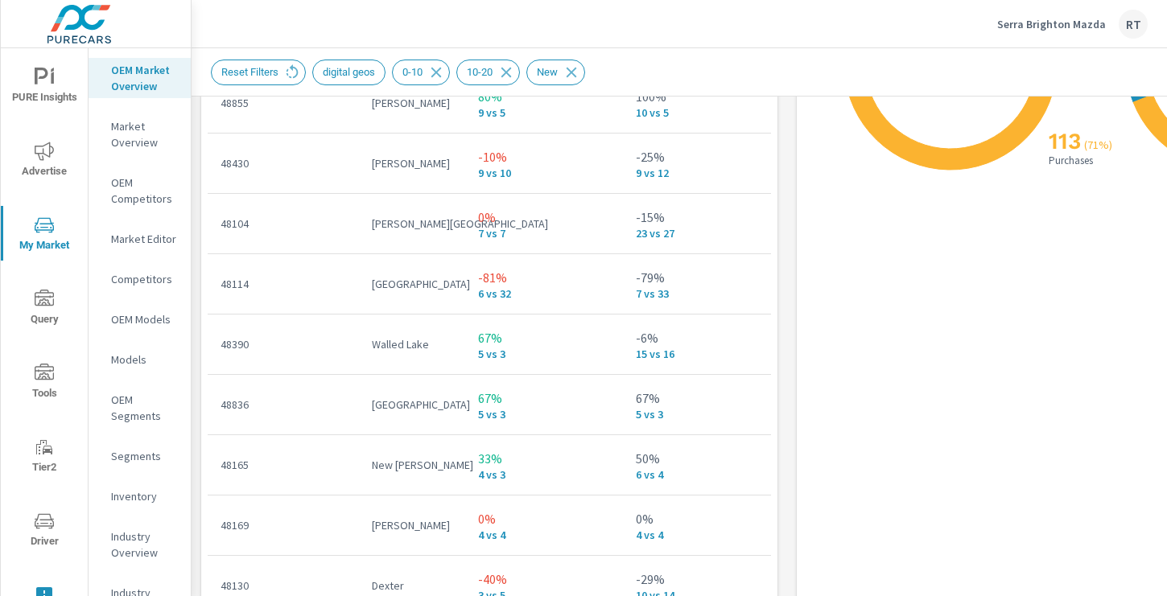
scroll to position [2178, 0]
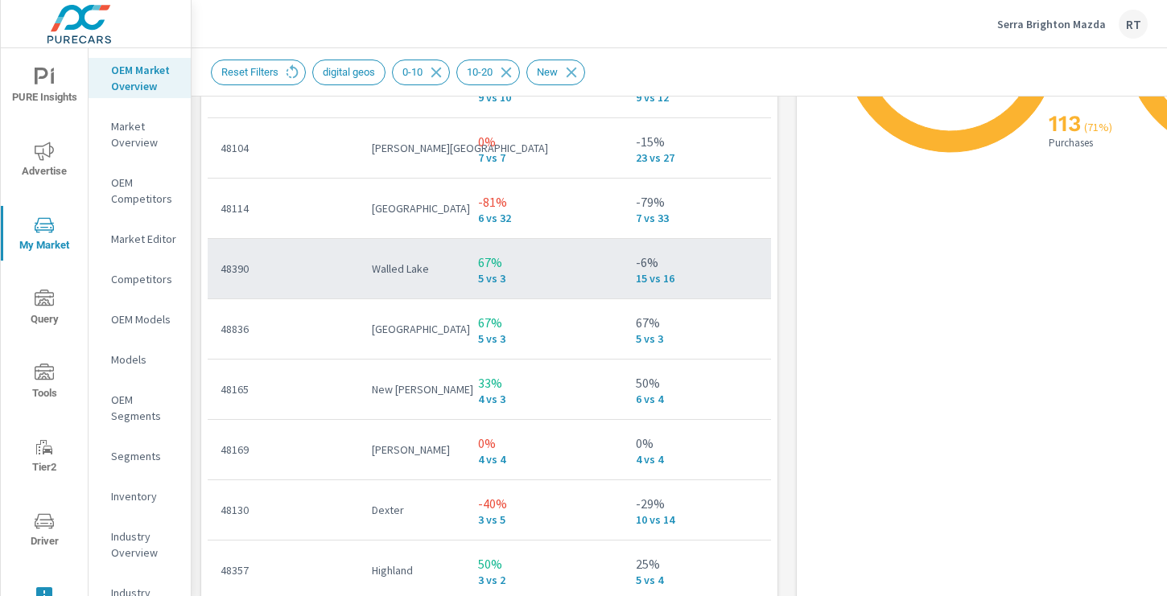
scroll to position [242, 0]
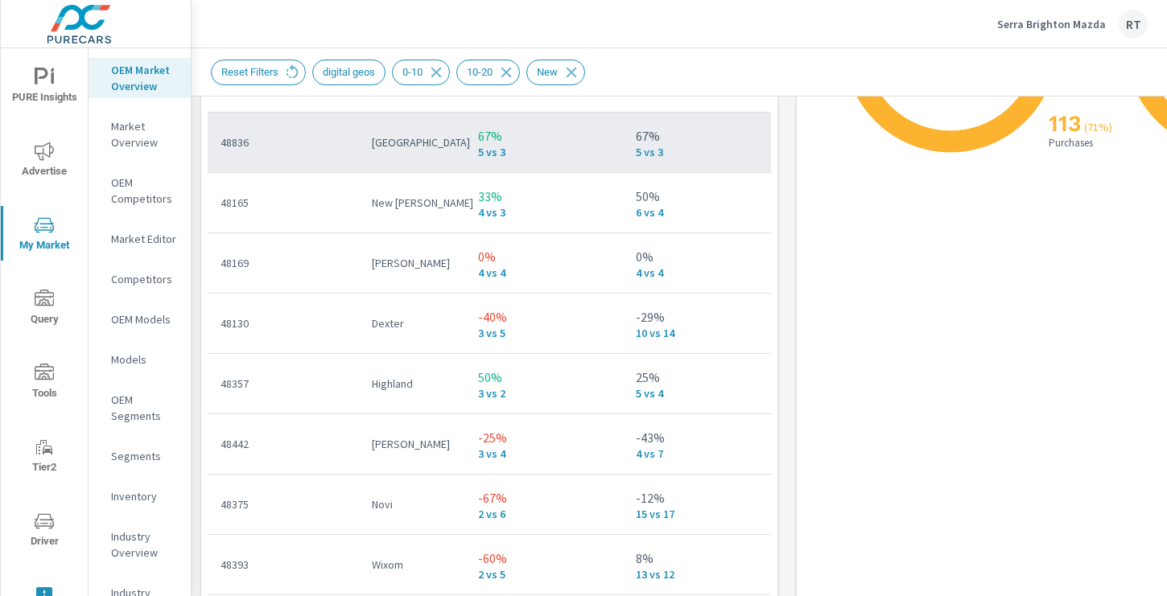
scroll to position [450, 0]
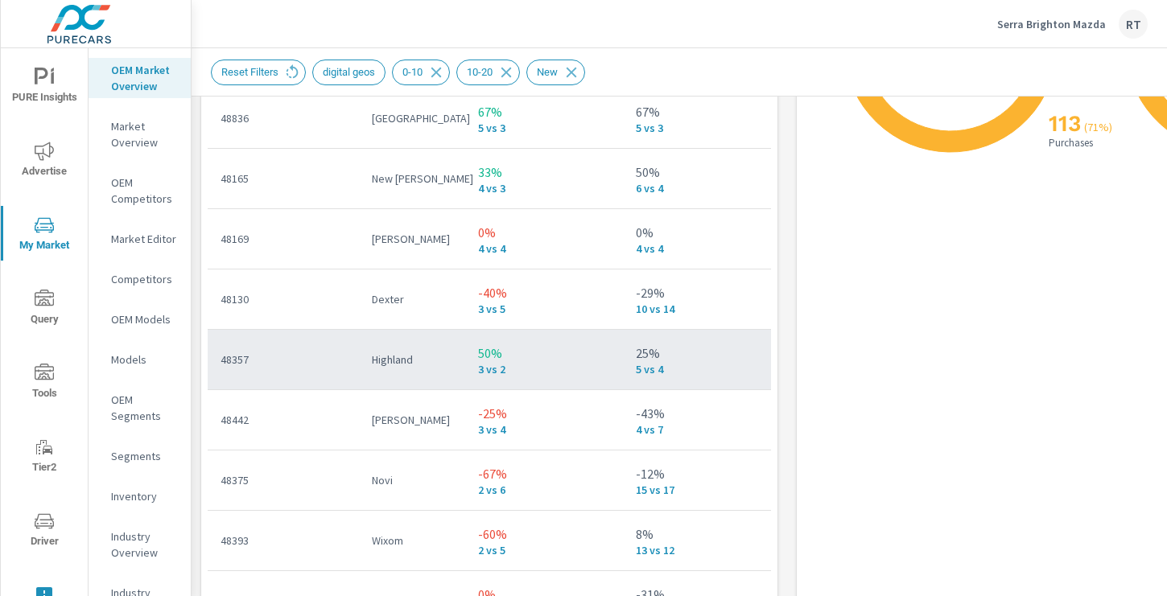
scroll to position [281, 0]
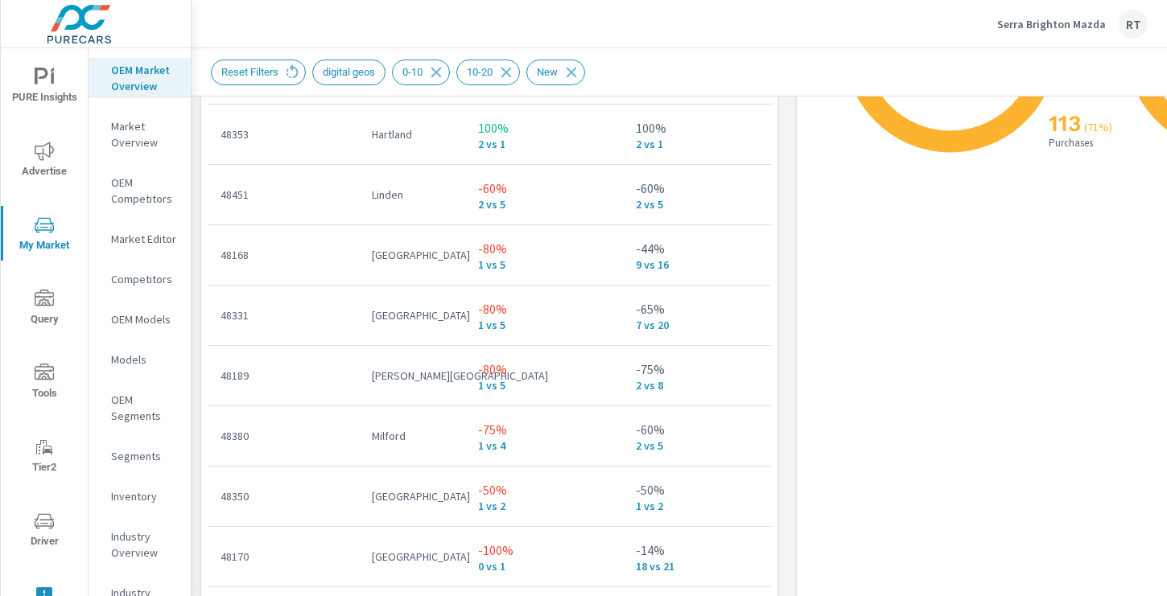
scroll to position [1414, 0]
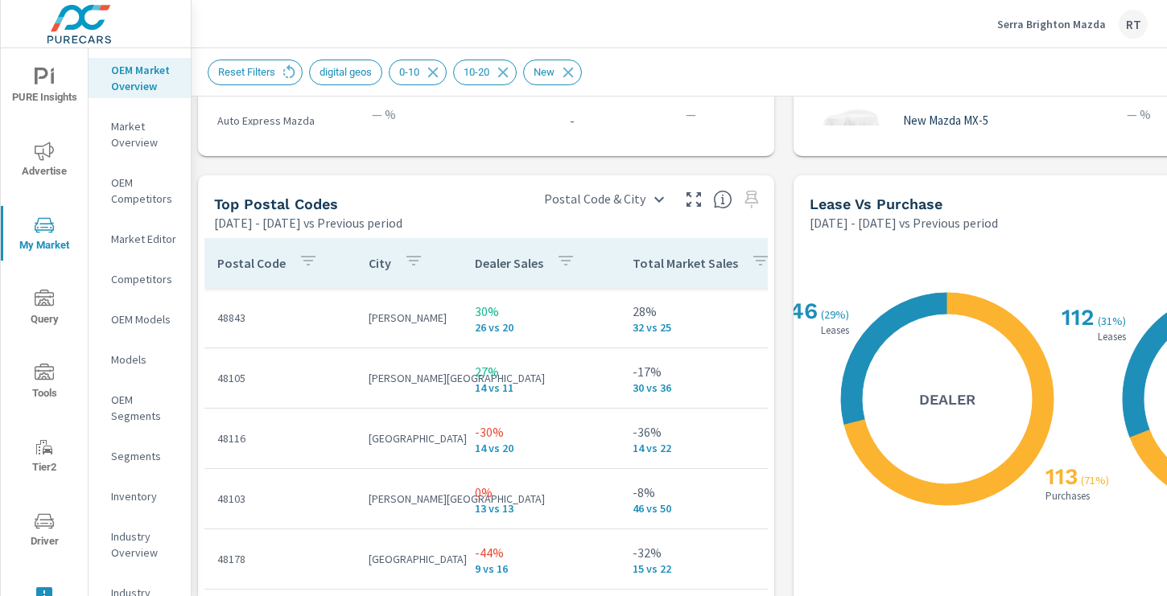
scroll to position [1823, 3]
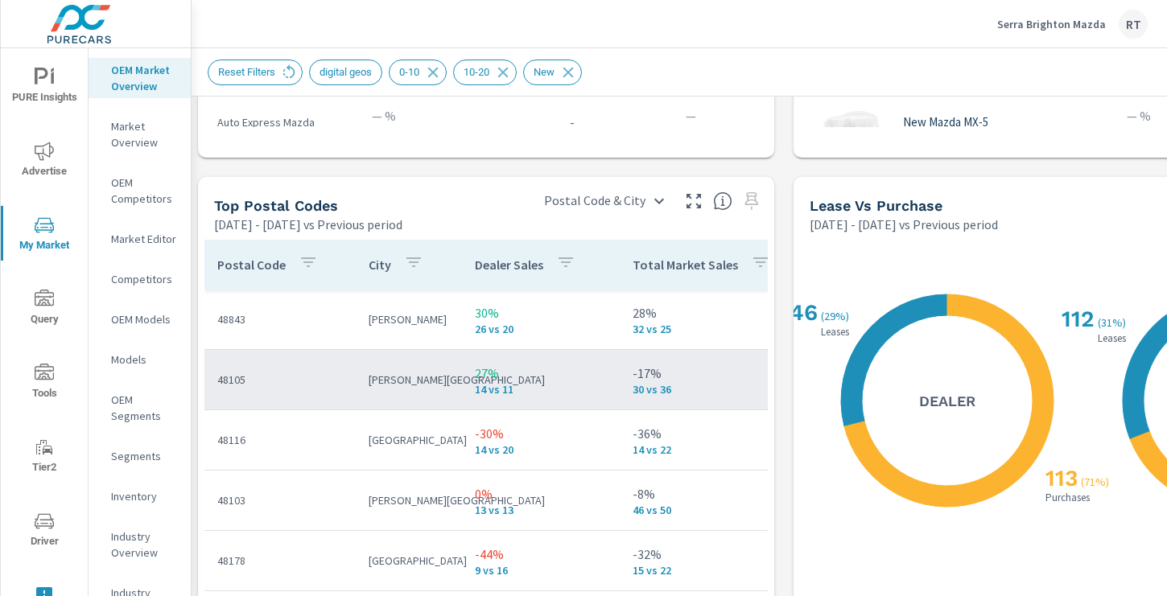
click at [388, 383] on p "Ann Arbor" at bounding box center [409, 380] width 80 height 16
